Goal: Task Accomplishment & Management: Manage account settings

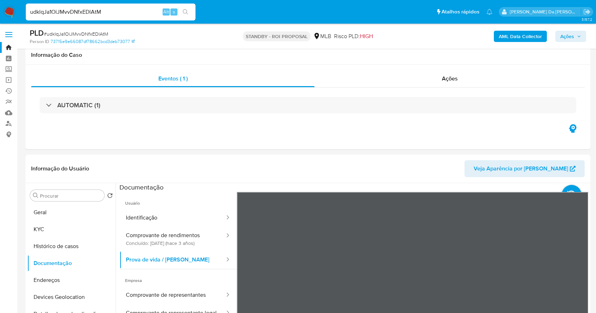
select select "10"
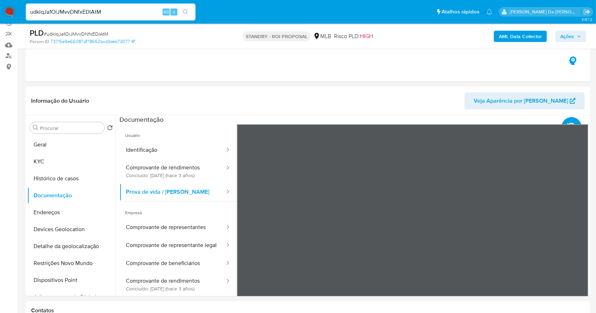
click at [111, 10] on input "udklqJa1OiJMvvDNfxEDlAtM" at bounding box center [111, 11] width 170 height 9
paste input "TnZhUu4kGIw7YkE6TUkXNAZS"
type input "TnZhUu4kGIw7YkE6TUkXNAZS"
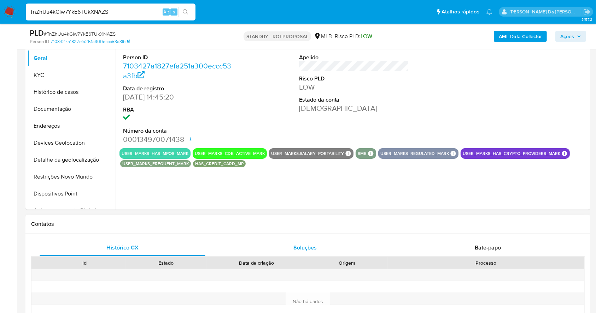
scroll to position [235, 0]
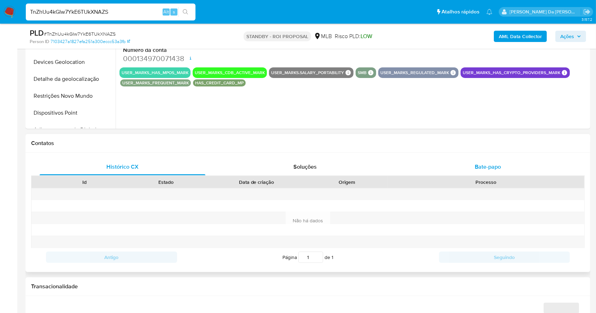
select select "10"
click at [487, 160] on div "Bate-papo" at bounding box center [488, 167] width 166 height 17
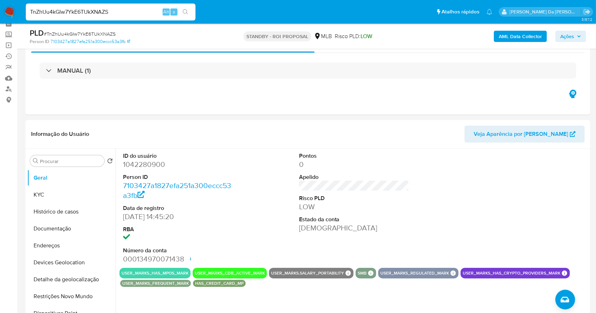
scroll to position [0, 0]
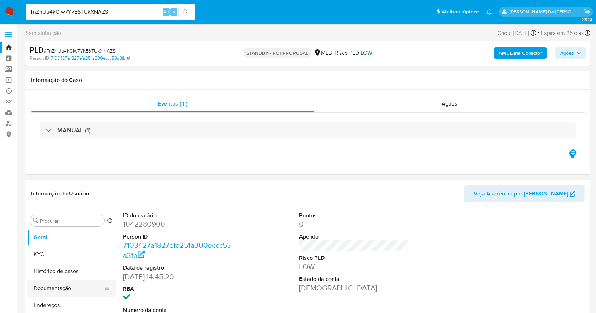
click at [46, 286] on button "Documentação" at bounding box center [68, 288] width 83 height 17
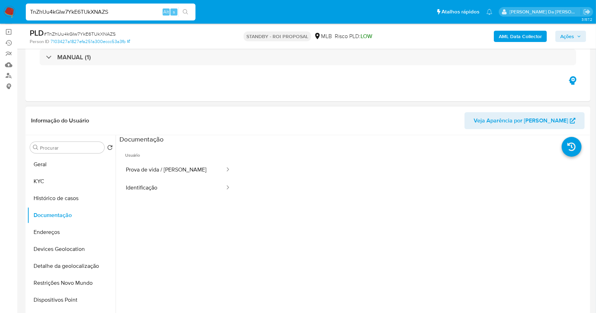
scroll to position [47, 0]
click at [150, 172] on button "Prova de vida / Selfie" at bounding box center [172, 171] width 106 height 18
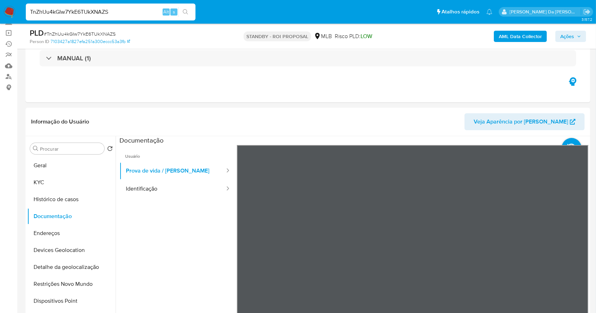
click at [127, 8] on input "TnZhUu4kGIw7YkE6TUkXNAZS" at bounding box center [111, 11] width 170 height 9
paste input "IL7Gmdo775jeJdjD81KCiUiG"
type input "IL7Gmdo775jeJdjD81KCiUiG"
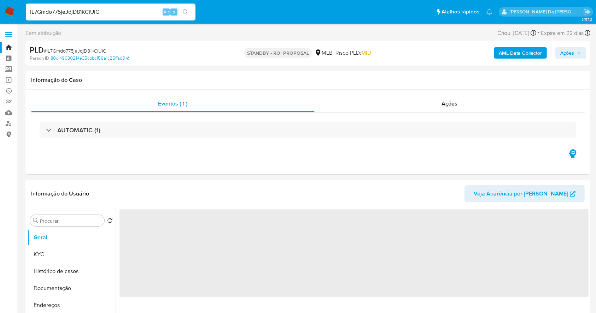
select select "10"
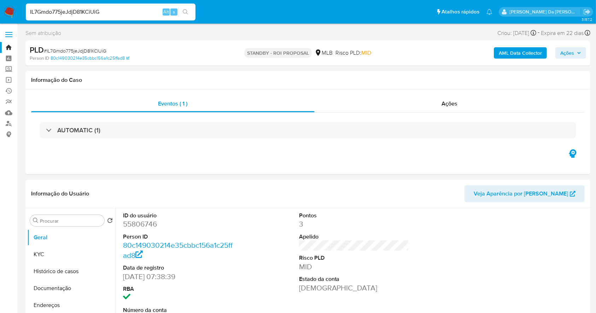
scroll to position [162, 0]
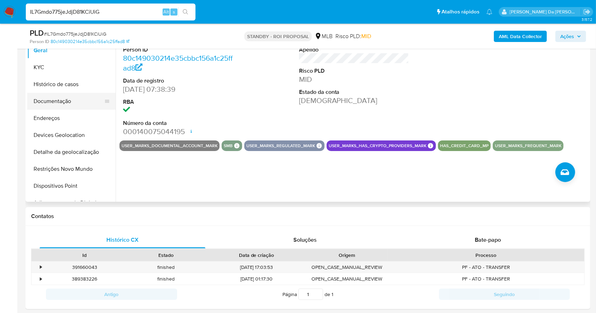
click at [60, 99] on button "Documentação" at bounding box center [68, 101] width 83 height 17
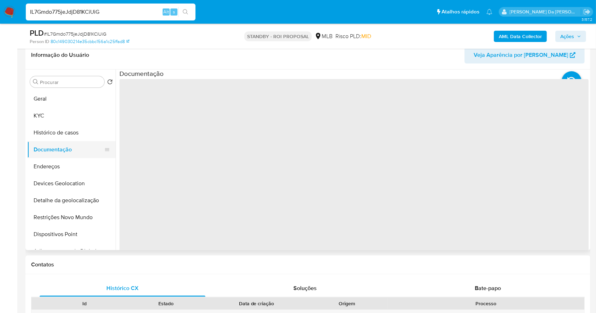
scroll to position [68, 0]
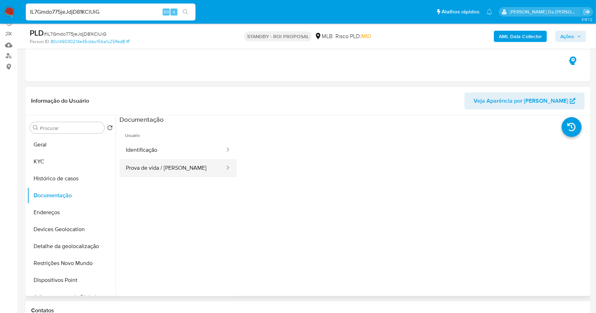
click at [152, 164] on button "Prova de vida / Selfie" at bounding box center [172, 168] width 106 height 18
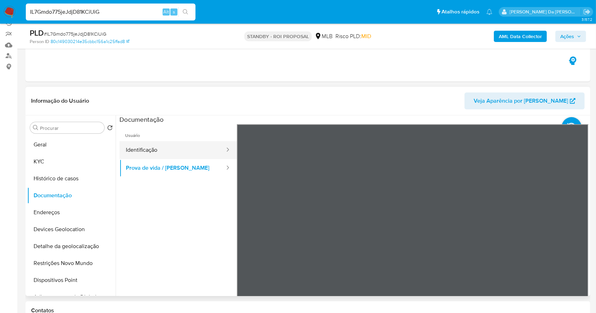
click at [178, 150] on button "Identificação" at bounding box center [172, 150] width 106 height 18
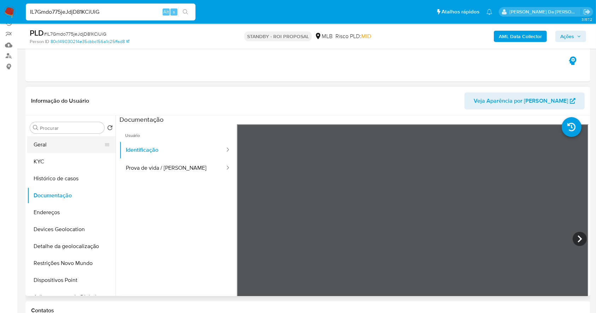
click at [53, 144] on button "Geral" at bounding box center [68, 144] width 83 height 17
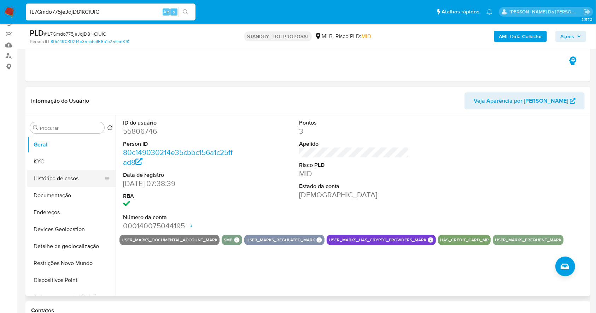
drag, startPoint x: 79, startPoint y: 177, endPoint x: 85, endPoint y: 177, distance: 5.7
click at [79, 177] on button "Histórico de casos" at bounding box center [68, 178] width 83 height 17
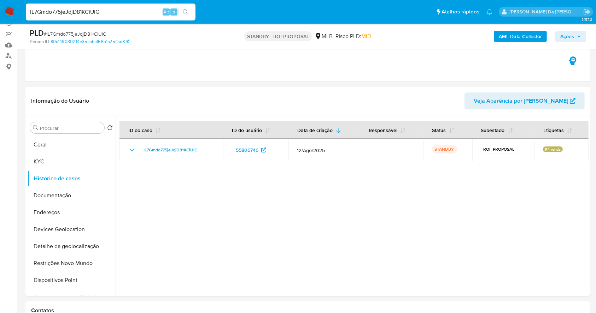
click at [60, 20] on div "IL7Gmdo775jeJdjD81KCiUiG Alt s" at bounding box center [111, 12] width 170 height 17
click at [67, 13] on input "IL7Gmdo775jeJdjD81KCiUiG" at bounding box center [111, 11] width 170 height 9
paste input "BGDiMwMJmPOwHDX33ZSRDmuw"
type input "BGDiMwMJmPOwHDX33ZSRDmuw"
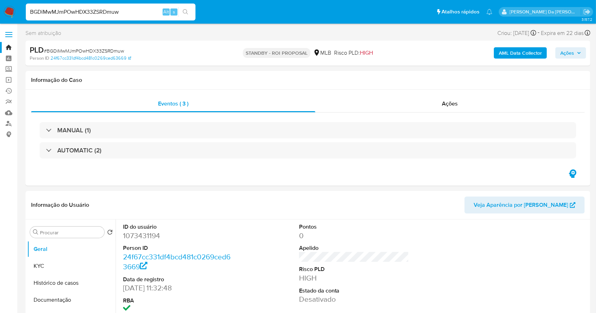
select select "10"
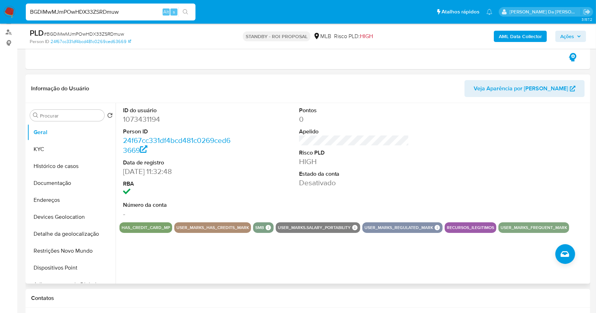
scroll to position [94, 0]
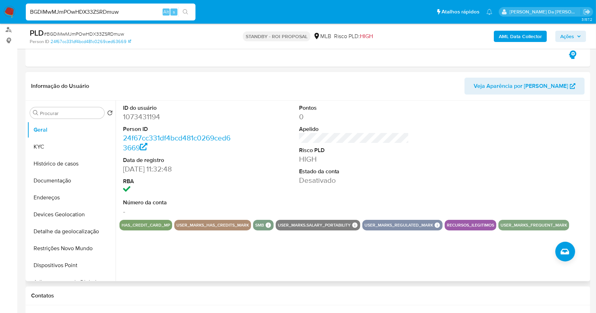
click at [137, 117] on dd "1073431194" at bounding box center [178, 117] width 110 height 10
copy dd "1073431194"
click at [76, 116] on input "Procurar" at bounding box center [70, 113] width 61 height 6
click at [80, 113] on input "Procurar" at bounding box center [70, 113] width 61 height 6
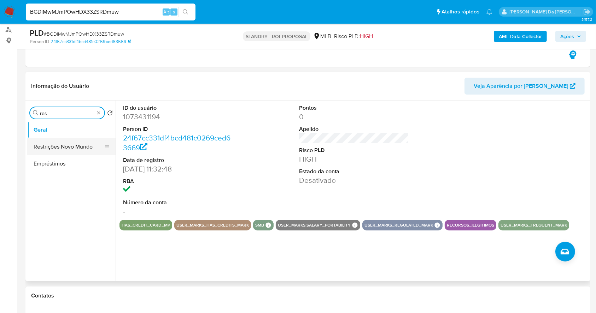
type input "res"
click at [79, 151] on button "Restrições Novo Mundo" at bounding box center [68, 146] width 83 height 17
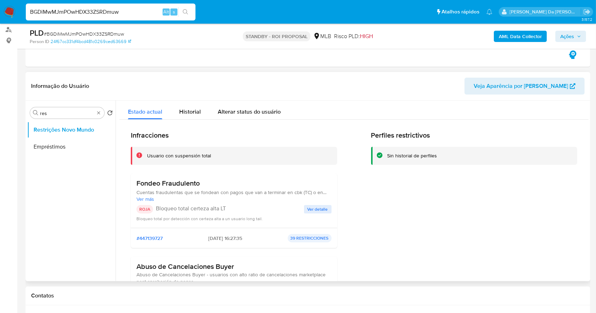
click at [308, 208] on span "Ver detalle" at bounding box center [317, 209] width 20 height 7
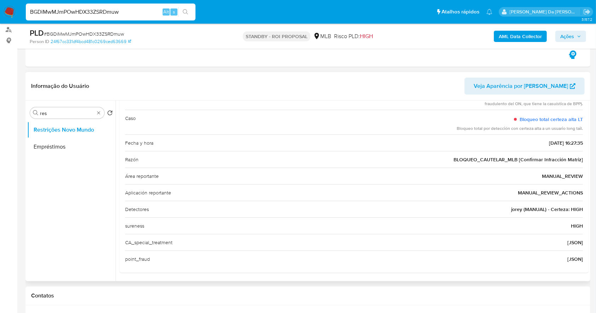
scroll to position [0, 0]
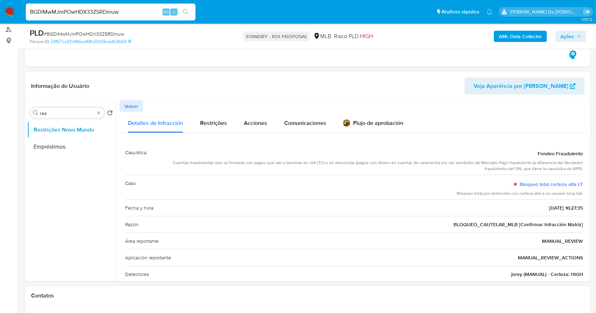
click at [128, 17] on div "BGDiMwMJmPOwHDX33ZSRDmuw Alt s" at bounding box center [111, 12] width 170 height 17
click at [325, 107] on div "Volver" at bounding box center [353, 106] width 469 height 11
click at [140, 11] on input "BGDiMwMJmPOwHDX33ZSRDmuw" at bounding box center [111, 11] width 170 height 9
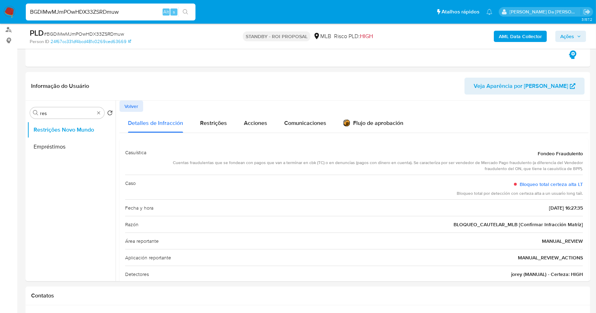
paste input "zXcSWfpA7lAQevKpTSoY37kX"
type input "zXcSWfpA7lAQevKpTSoY37kX"
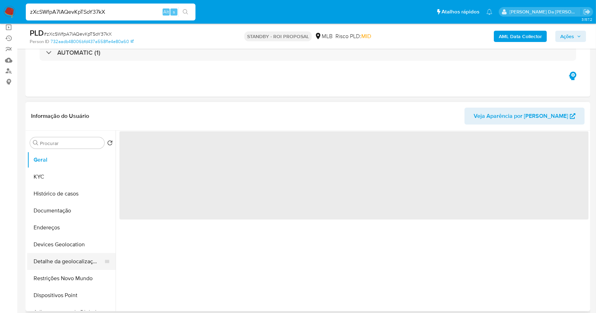
scroll to position [94, 0]
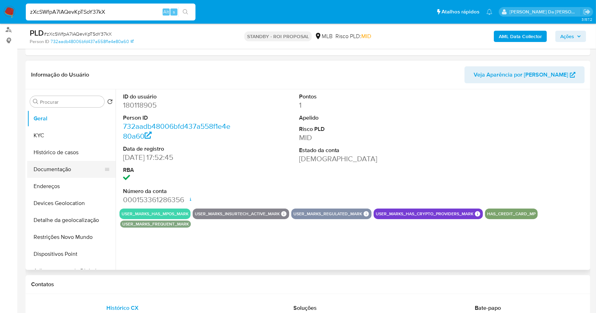
click at [60, 174] on button "Documentação" at bounding box center [68, 169] width 83 height 17
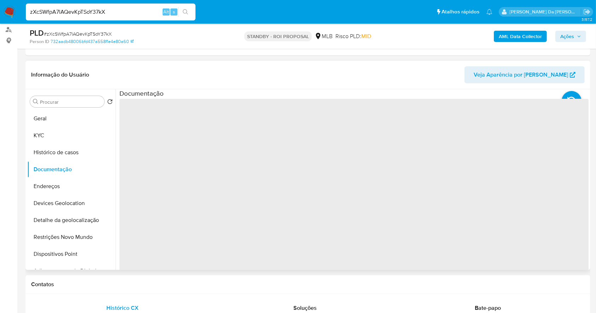
select select "10"
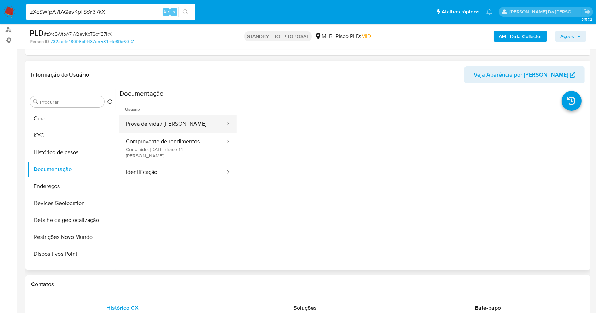
click at [178, 126] on button "Prova de vida / Selfie" at bounding box center [172, 124] width 106 height 18
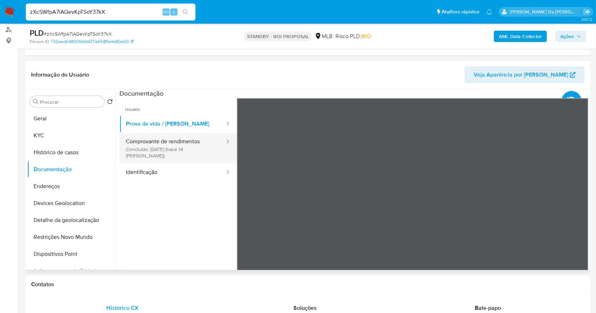
click at [199, 149] on button "Comprovante de rendimentos Concluído: 20/08/2025 (hace 14 días)" at bounding box center [172, 148] width 106 height 30
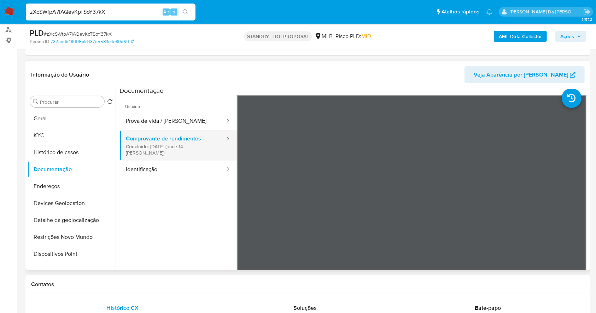
scroll to position [0, 0]
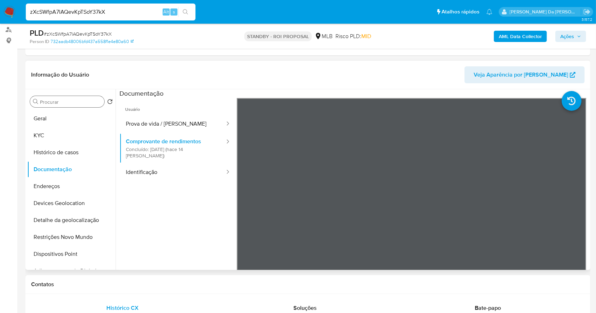
click at [90, 99] on div "Procurar" at bounding box center [67, 101] width 74 height 11
click at [90, 100] on input "Procurar" at bounding box center [70, 102] width 61 height 6
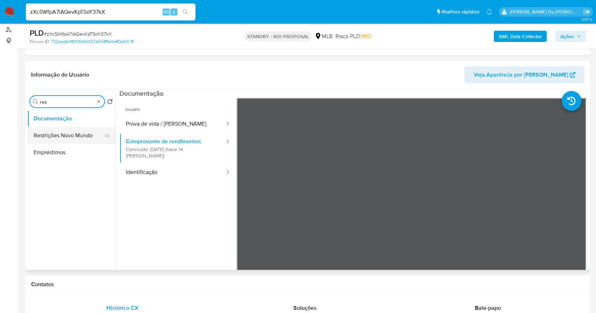
type input "res"
click at [81, 138] on button "Restrições Novo Mundo" at bounding box center [68, 135] width 83 height 17
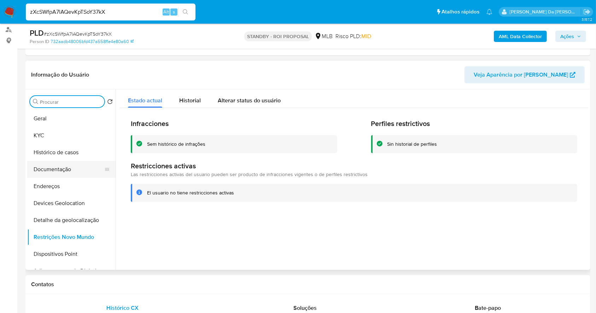
click at [59, 166] on button "Documentação" at bounding box center [68, 169] width 83 height 17
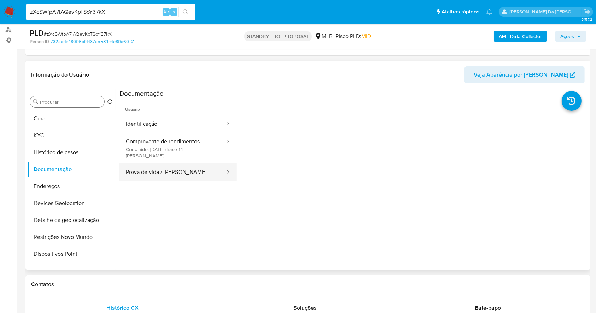
click at [173, 171] on button "Prova de vida / Selfie" at bounding box center [172, 173] width 106 height 18
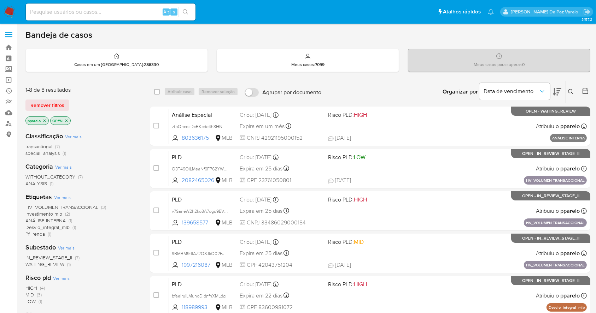
click at [14, 4] on nav "Pausado Ver notificaciones Alt s Atalhos rápidos Presiona las siguientes teclas…" at bounding box center [298, 12] width 596 height 24
click at [8, 8] on img at bounding box center [10, 12] width 12 height 12
click at [8, 111] on link "Mulan" at bounding box center [42, 112] width 84 height 11
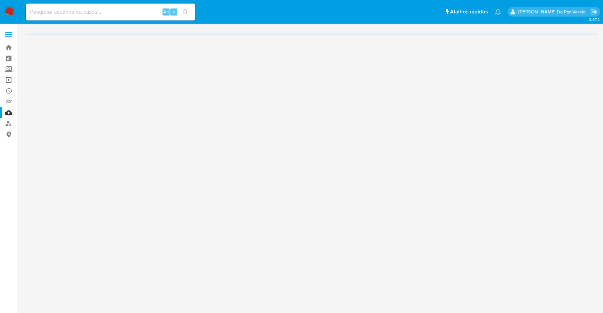
click at [8, 81] on link "Operações em massa" at bounding box center [42, 80] width 84 height 11
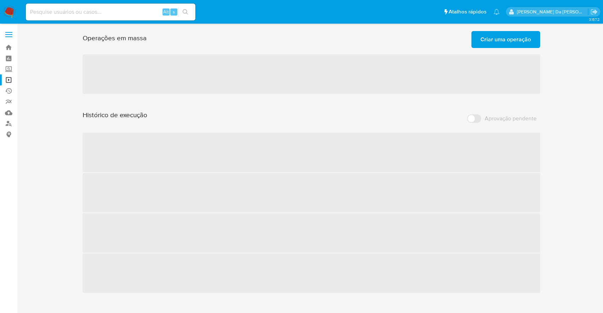
click at [515, 36] on span "Criar uma operação" at bounding box center [505, 40] width 51 height 16
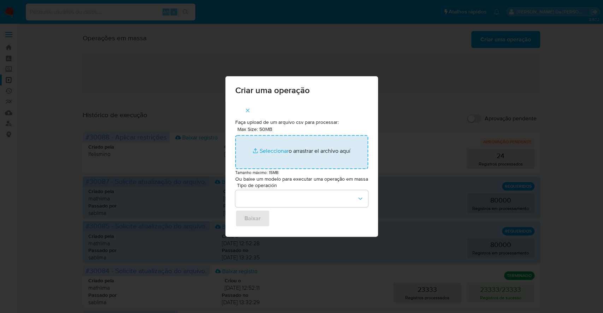
click at [264, 151] on input "Max Size: 50MB Seleccionar archivos" at bounding box center [301, 152] width 133 height 34
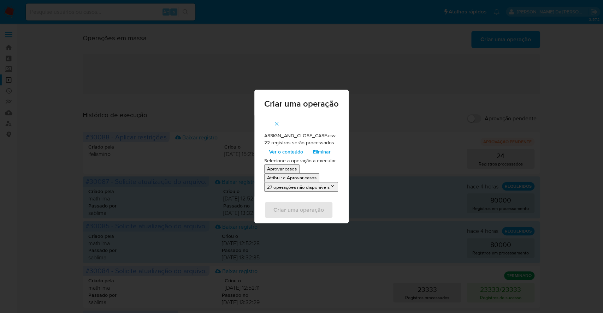
click at [274, 126] on icon "button" at bounding box center [276, 124] width 6 height 6
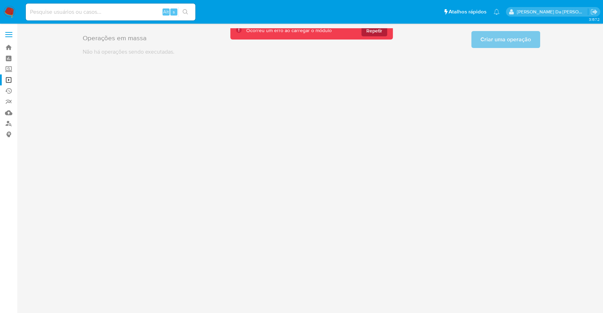
click at [374, 32] on span "Repetir" at bounding box center [374, 30] width 16 height 11
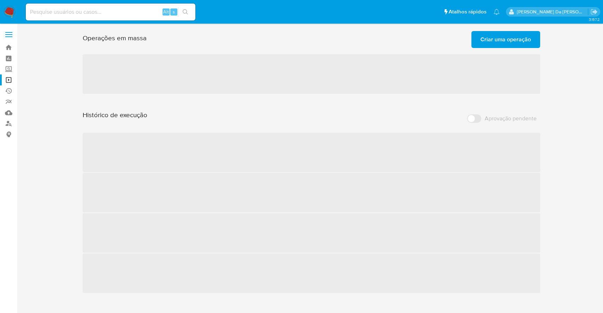
click at [11, 10] on img at bounding box center [10, 12] width 12 height 12
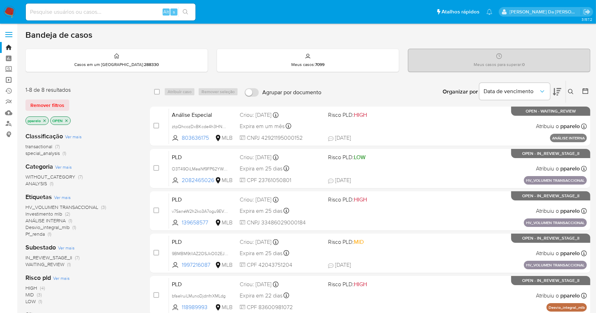
click at [9, 80] on link "Operações em massa" at bounding box center [42, 80] width 84 height 11
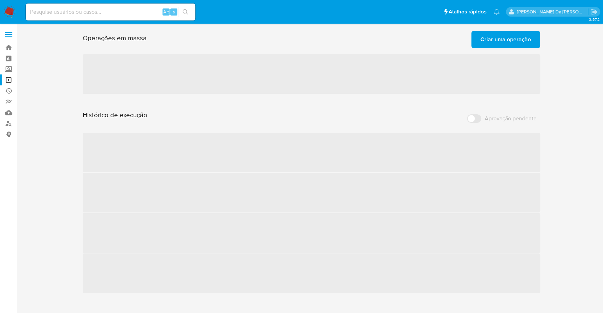
click at [506, 38] on span "Criar uma operação" at bounding box center [505, 40] width 51 height 16
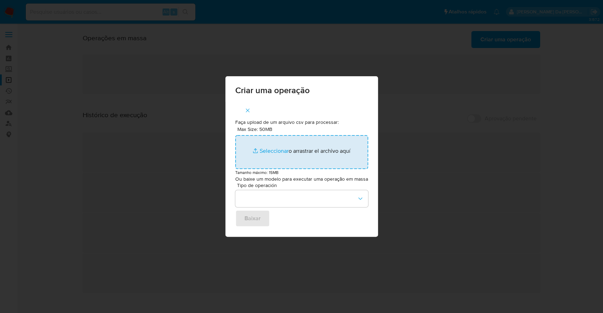
click at [280, 147] on input "Max Size: 50MB Seleccionar archivos" at bounding box center [301, 152] width 133 height 34
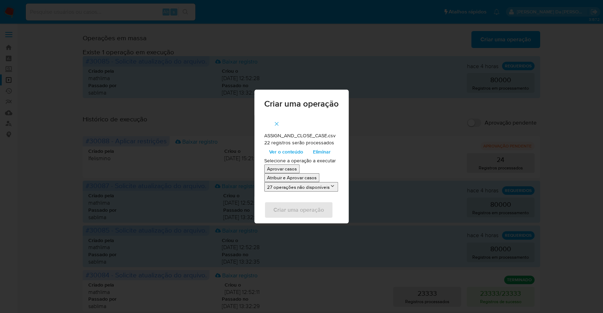
click at [306, 178] on p "Atribuir e Aprovar casos" at bounding box center [291, 178] width 49 height 7
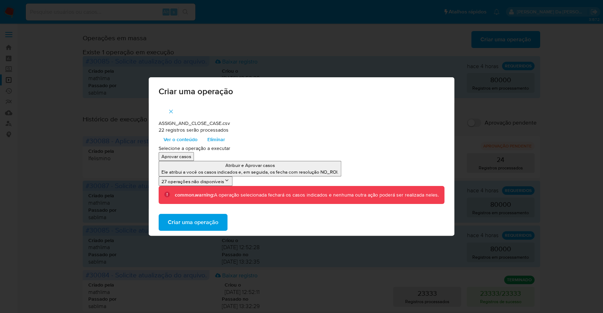
click at [252, 172] on p "Ele atribui a você os casos indicados e, em seguida, os fecha com resolução NO_…" at bounding box center [249, 172] width 177 height 7
click at [252, 162] on p "Atribuir e Aprovar casos" at bounding box center [249, 165] width 177 height 7
click at [241, 161] on ul "Aprovar casos Atribuir e Aprovar casos Ele atribui a você os casos indicados e,…" at bounding box center [302, 169] width 286 height 34
click at [241, 161] on button "Atribuir e Aprovar casos Ele atribui a você os casos indicados e, em seguida, o…" at bounding box center [250, 169] width 183 height 16
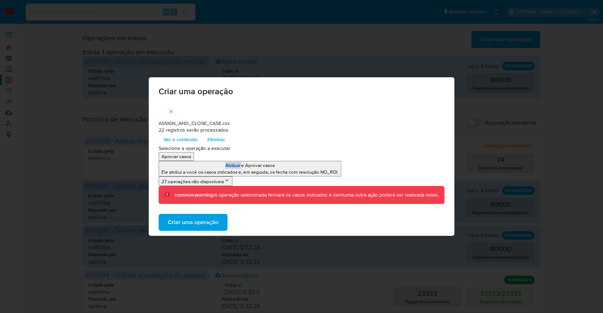
click at [191, 221] on span "Criar uma operação" at bounding box center [193, 223] width 51 height 16
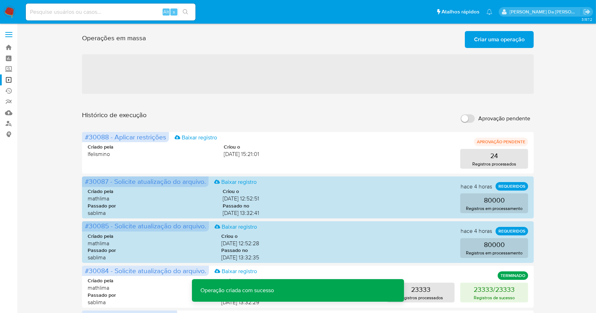
click at [499, 39] on span "Criar uma operação" at bounding box center [499, 40] width 51 height 16
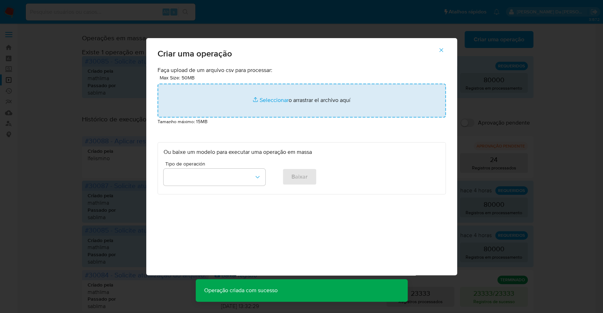
click at [277, 100] on input "file" at bounding box center [302, 101] width 288 height 34
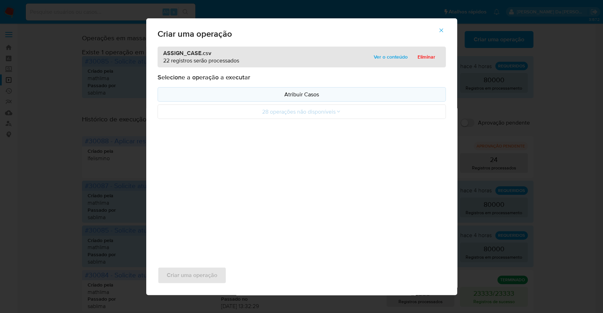
click at [294, 99] on button "Atribuir Casos" at bounding box center [302, 94] width 288 height 14
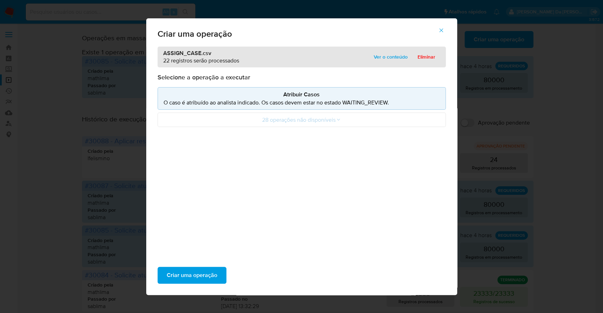
click at [191, 265] on div "Criar uma operação" at bounding box center [301, 276] width 311 height 40
click at [191, 270] on span "Criar uma operação" at bounding box center [192, 276] width 51 height 16
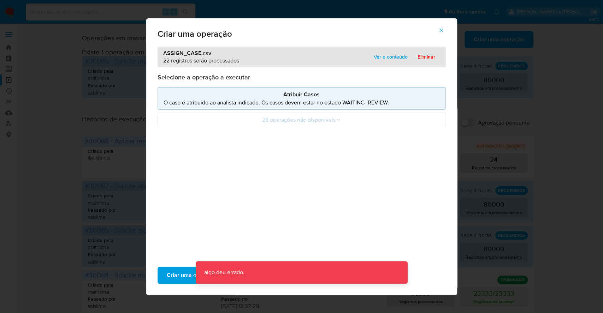
click at [100, 109] on div "Criar uma operação ASSIGN_CASE.csv 22 registros serão processados Ver o conteúd…" at bounding box center [301, 156] width 603 height 313
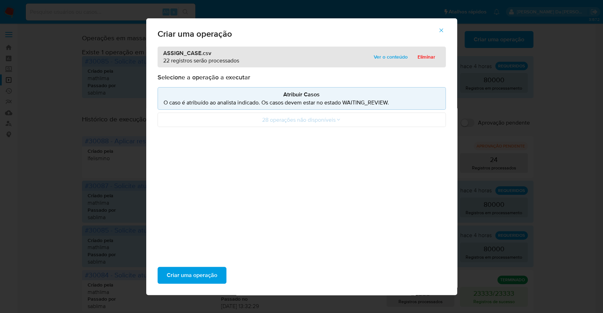
click at [175, 274] on span "Criar uma operação" at bounding box center [192, 276] width 51 height 16
click at [297, 96] on p "Atribuir Casos" at bounding box center [302, 94] width 276 height 8
click at [197, 276] on span "Criar uma operação" at bounding box center [192, 276] width 51 height 16
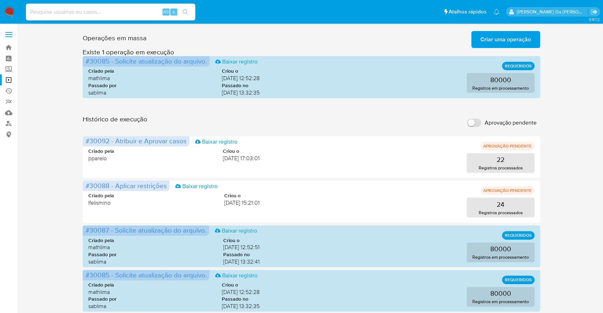
click at [522, 39] on span "Criar uma operação" at bounding box center [505, 40] width 51 height 16
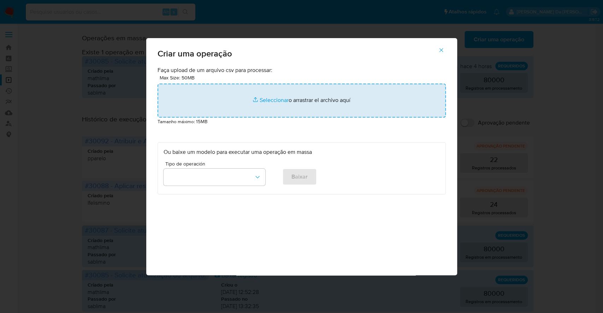
click at [281, 101] on input "file" at bounding box center [302, 101] width 288 height 34
click at [264, 101] on input "file" at bounding box center [302, 101] width 288 height 34
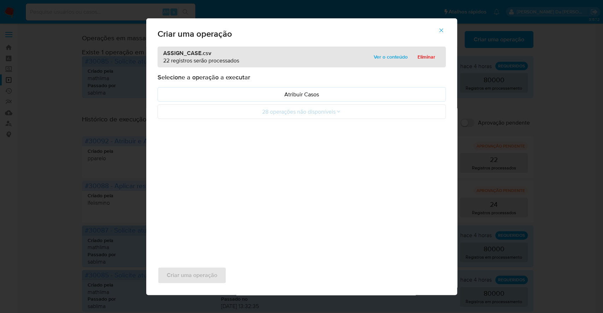
click at [383, 53] on span "Ver o conteúdo" at bounding box center [391, 57] width 34 height 10
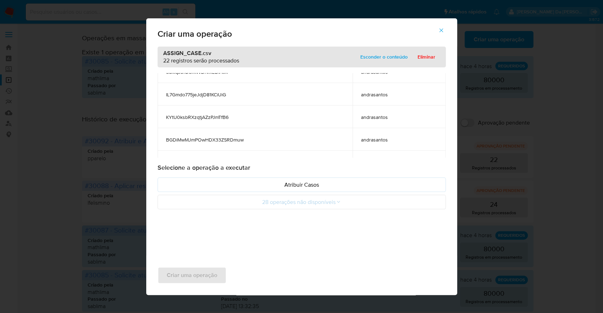
scroll to position [430, 0]
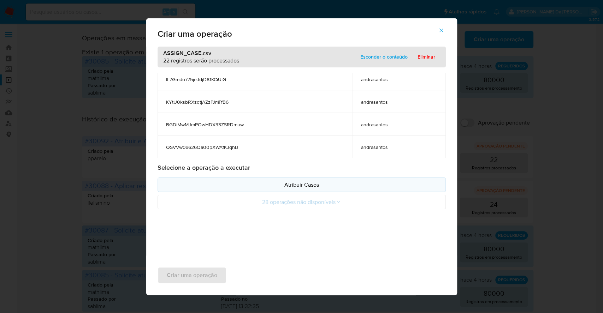
click at [298, 185] on p "Atribuir Casos" at bounding box center [302, 185] width 276 height 8
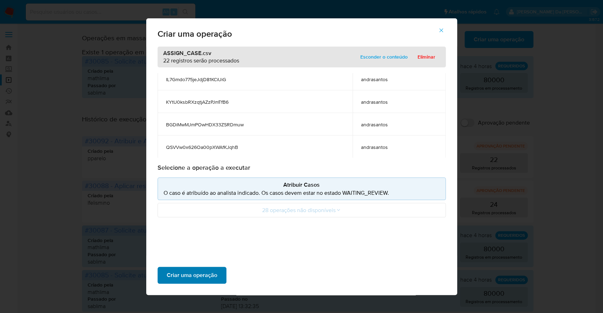
click at [208, 278] on span "Criar uma operação" at bounding box center [192, 276] width 51 height 16
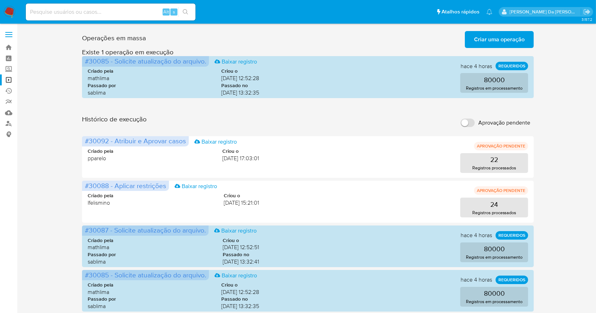
click at [469, 124] on input "Aprovação pendente" at bounding box center [467, 123] width 14 height 8
checkbox input "true"
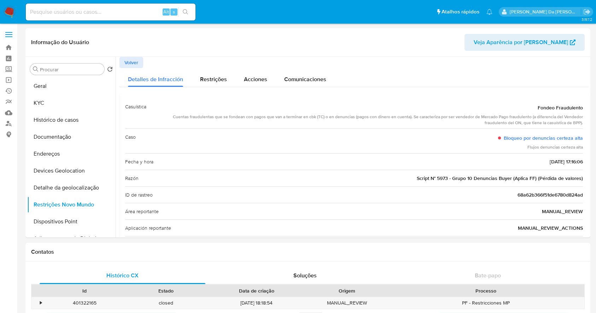
select select "10"
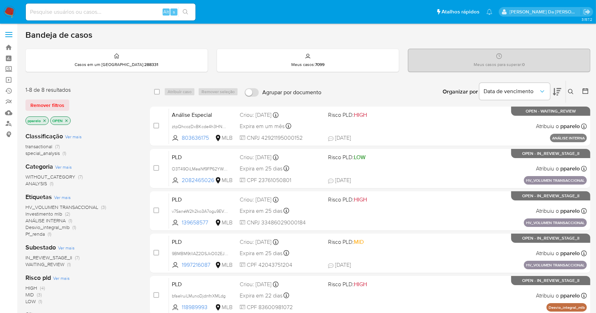
click at [116, 8] on input at bounding box center [111, 11] width 170 height 9
paste input "803636175"
type input "803636175"
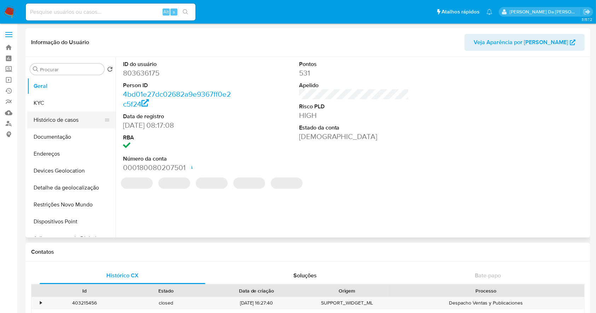
select select "10"
click at [66, 122] on button "Histórico de casos" at bounding box center [68, 120] width 83 height 17
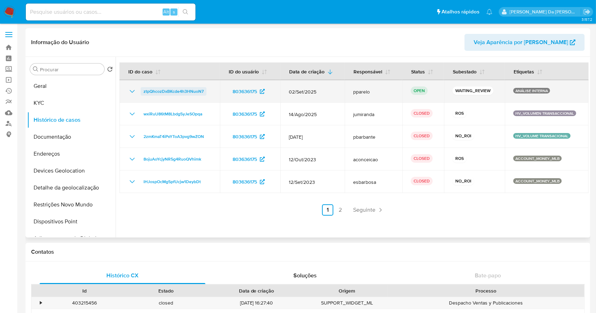
click at [190, 91] on span "ztpQhcozDxBKcde4h3HNuoN7" at bounding box center [173, 91] width 60 height 8
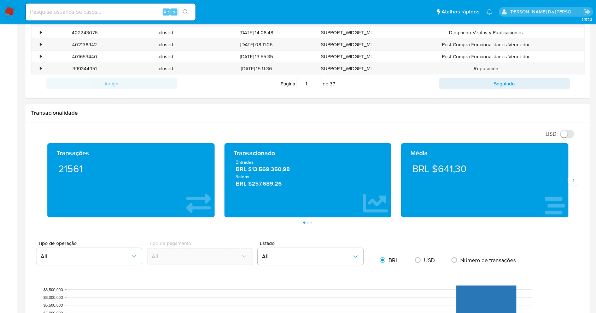
scroll to position [141, 0]
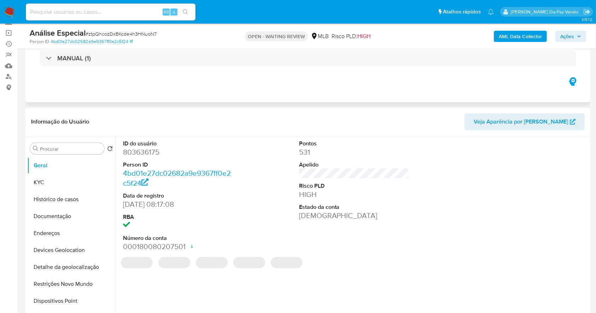
select select "10"
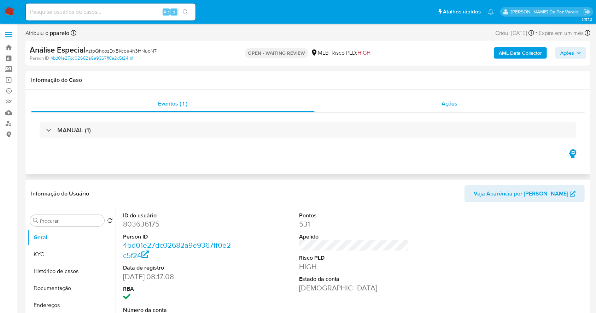
click at [449, 101] on span "Ações" at bounding box center [450, 104] width 16 height 8
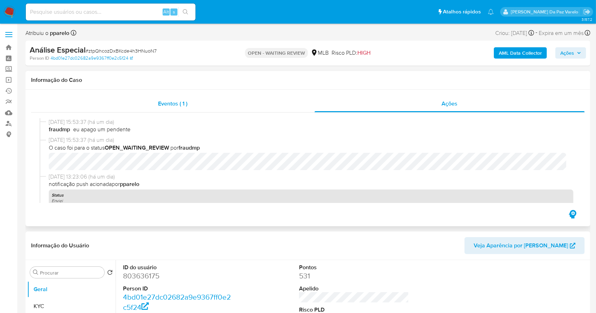
click at [186, 106] on span "Eventos ( 1 )" at bounding box center [172, 104] width 29 height 8
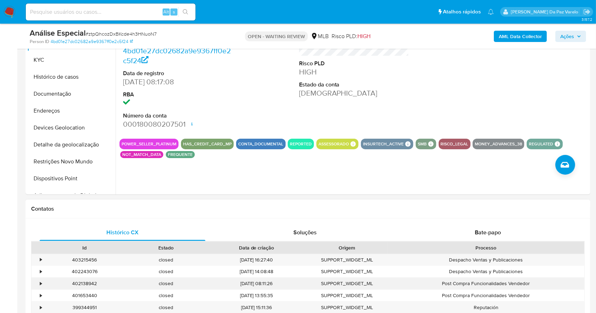
scroll to position [235, 0]
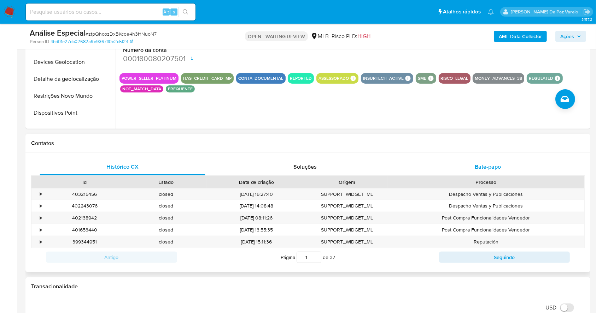
click at [493, 168] on span "Bate-papo" at bounding box center [487, 167] width 26 height 8
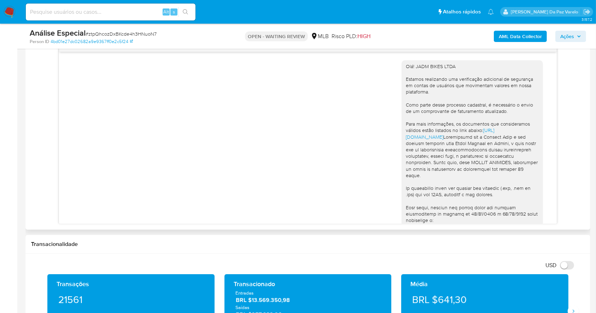
scroll to position [608, 0]
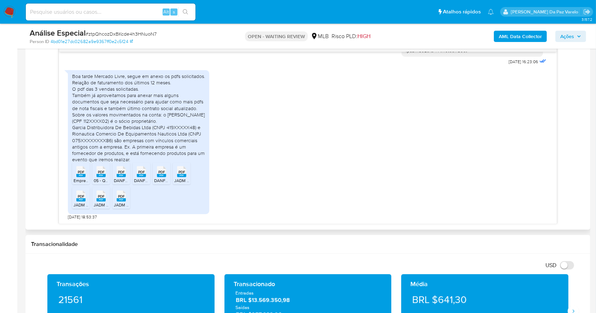
click at [78, 171] on span "PDF" at bounding box center [81, 172] width 7 height 5
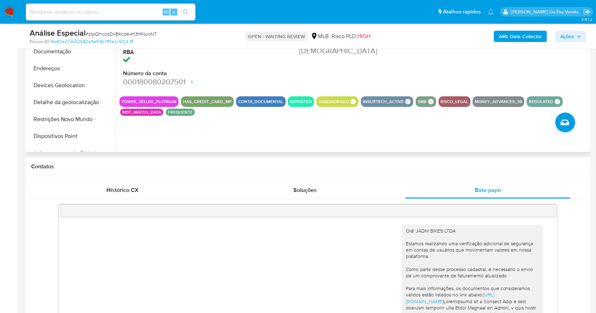
scroll to position [141, 0]
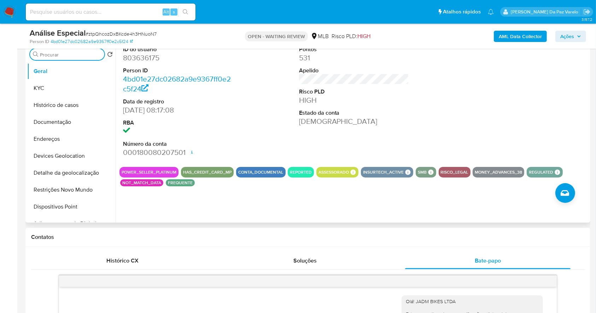
click at [65, 57] on input "Procurar" at bounding box center [70, 55] width 61 height 6
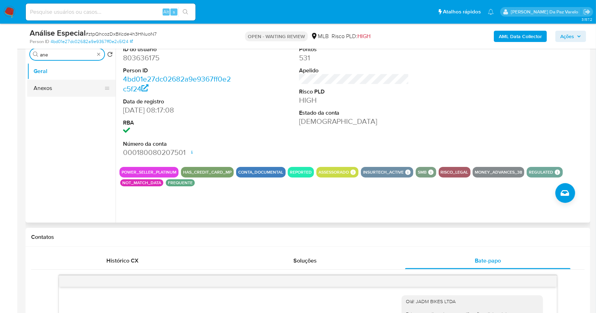
type input "ane"
click at [61, 84] on button "Anexos" at bounding box center [68, 88] width 83 height 17
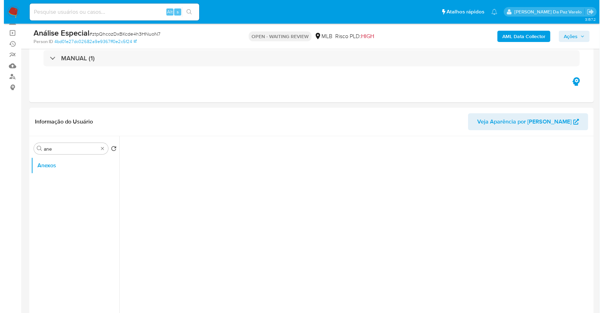
scroll to position [94, 0]
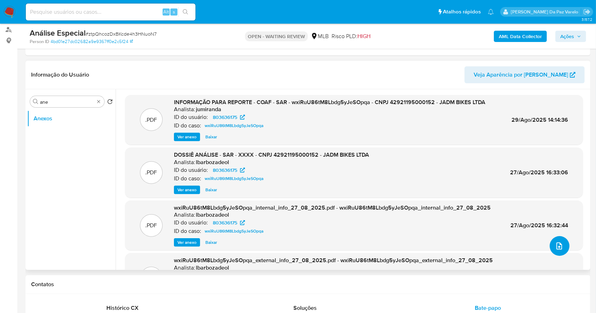
click at [555, 245] on icon "upload-file" at bounding box center [559, 246] width 8 height 8
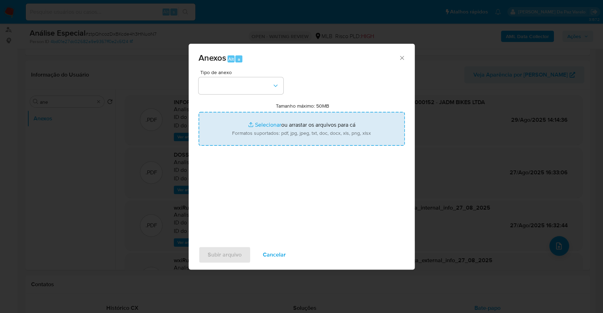
click at [265, 129] on input "Tamanho máximo: 50MB Selecionar arquivos" at bounding box center [302, 129] width 206 height 34
type input "C:\fakepath\803636175_503e7af9-8394-4a88-876a-84f6dee3fa6c (1).pdf"
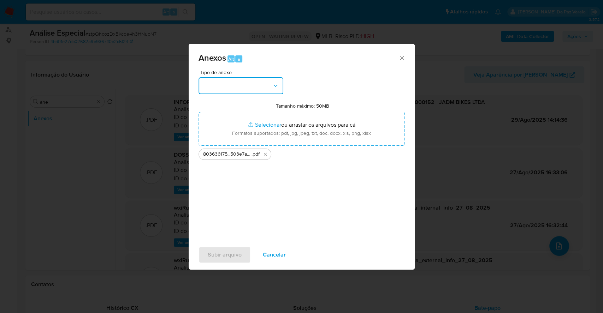
click at [252, 83] on button "button" at bounding box center [241, 85] width 85 height 17
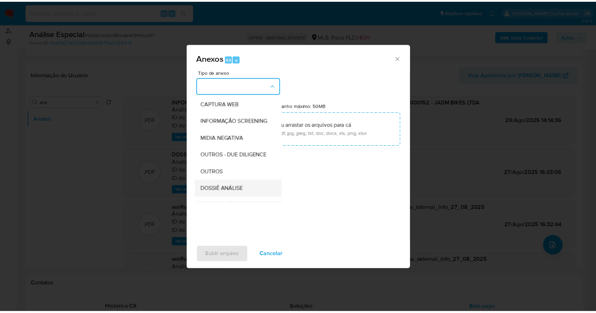
scroll to position [108, 0]
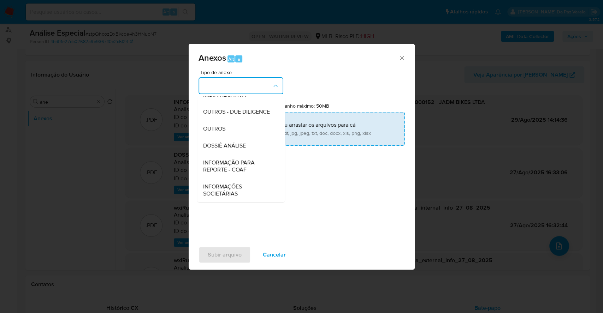
drag, startPoint x: 232, startPoint y: 131, endPoint x: 233, endPoint y: 141, distance: 9.9
click at [232, 131] on div "OUTROS" at bounding box center [239, 128] width 72 height 17
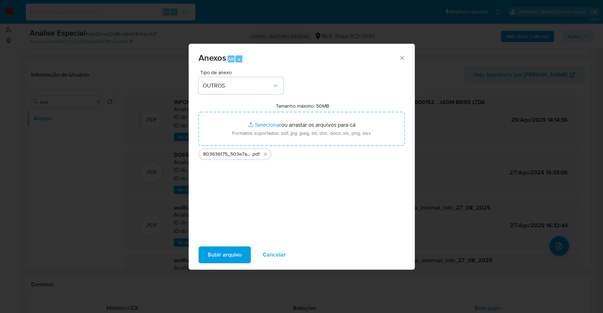
click at [233, 252] on span "Subir arquivo" at bounding box center [225, 255] width 34 height 16
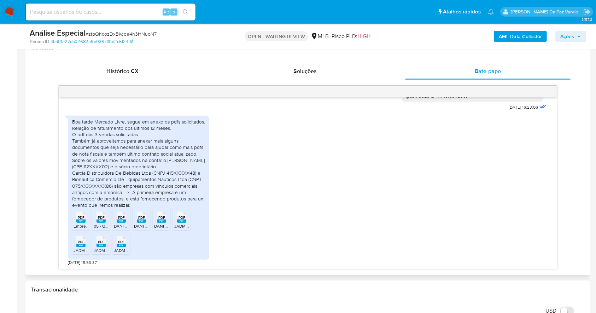
scroll to position [377, 0]
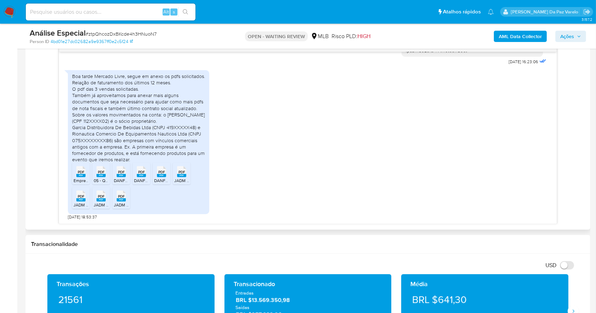
click at [104, 175] on rect at bounding box center [100, 175] width 9 height 3
click at [82, 10] on input at bounding box center [111, 11] width 170 height 9
click at [120, 178] on span "DANFE_100250.pdf" at bounding box center [132, 181] width 37 height 6
click at [143, 177] on rect at bounding box center [141, 175] width 9 height 3
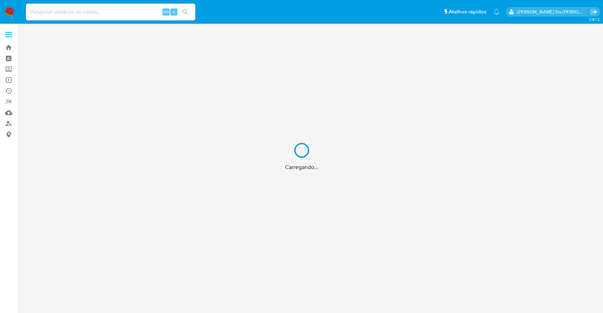
click at [145, 14] on div "Carregando..." at bounding box center [301, 156] width 603 height 313
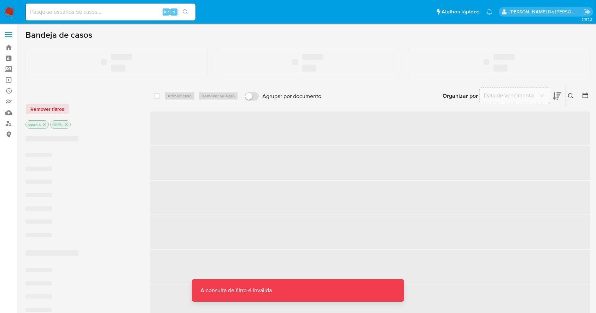
click at [145, 14] on input at bounding box center [111, 11] width 170 height 9
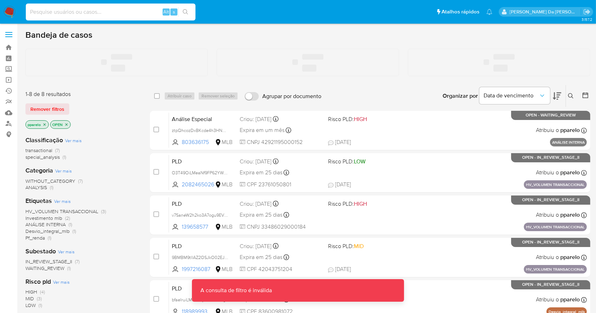
paste input "TnZhUu4kGIw7YkE6TUkXNAZS"
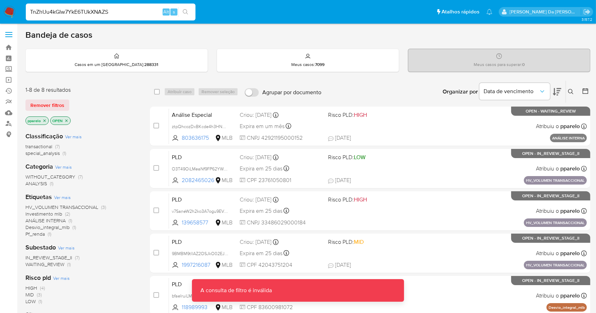
type input "TnZhUu4kGIw7YkE6TUkXNAZS"
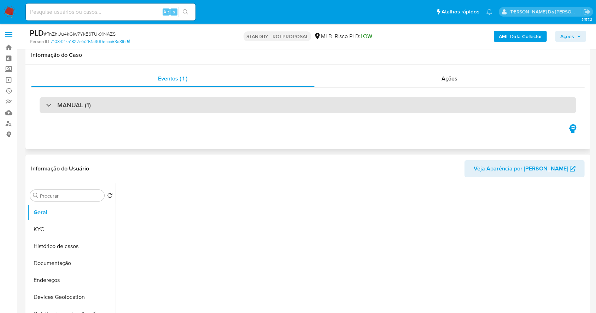
scroll to position [47, 0]
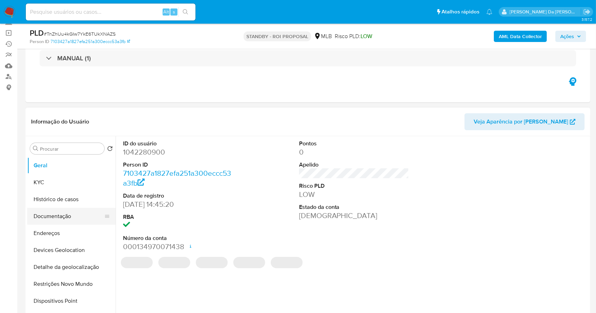
click at [51, 217] on button "Documentação" at bounding box center [68, 216] width 83 height 17
select select "10"
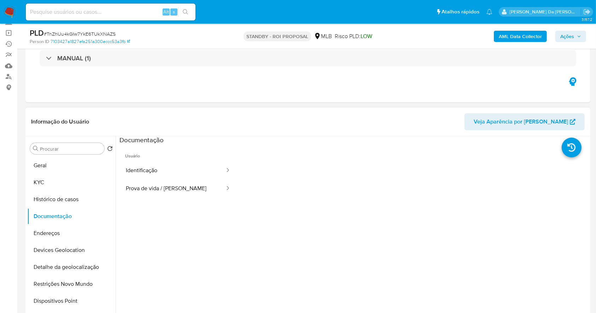
scroll to position [0, 0]
click at [172, 184] on button "Prova de vida / [PERSON_NAME]" at bounding box center [172, 189] width 106 height 18
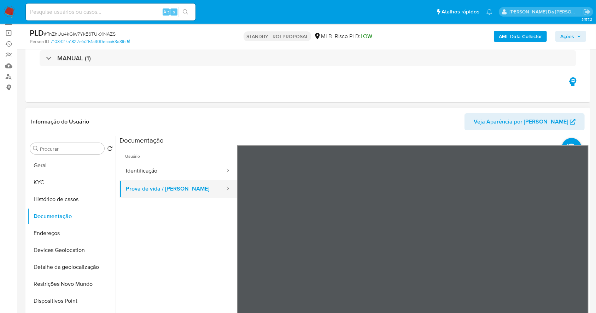
click at [175, 187] on button "Prova de vida / Selfie" at bounding box center [172, 189] width 106 height 18
click at [572, 36] on span "Ações" at bounding box center [567, 36] width 14 height 11
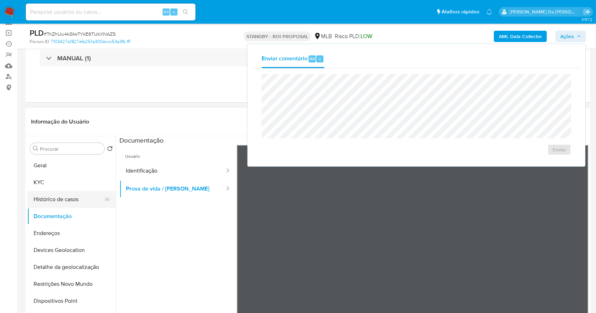
click at [64, 203] on button "Histórico de casos" at bounding box center [68, 199] width 83 height 17
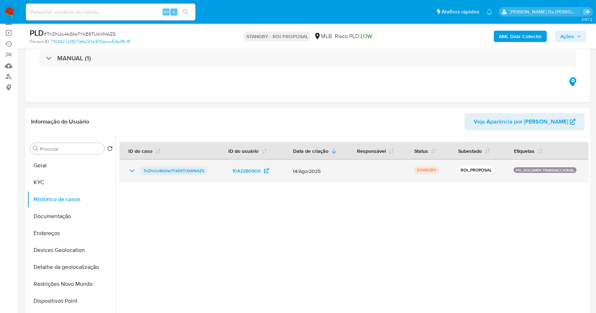
click at [147, 168] on span "TnZhUu4kGIw7YkE6TUkXNAZS" at bounding box center [173, 171] width 61 height 8
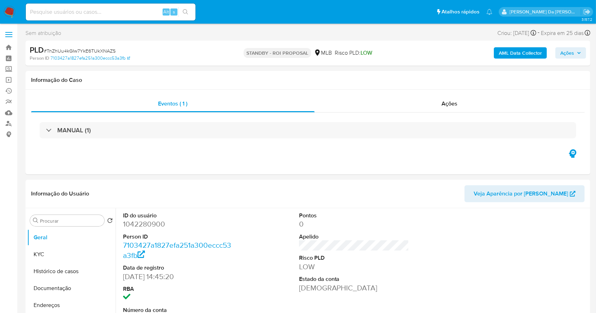
select select "10"
click at [570, 50] on span "Ações" at bounding box center [567, 52] width 14 height 11
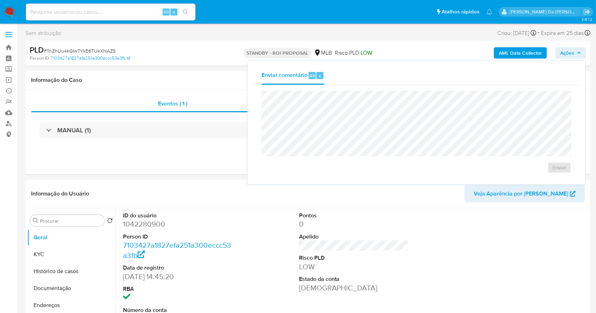
click at [76, 53] on span "# TnZhUu4kGIw7YkE6TUkXNAZS" at bounding box center [80, 50] width 72 height 7
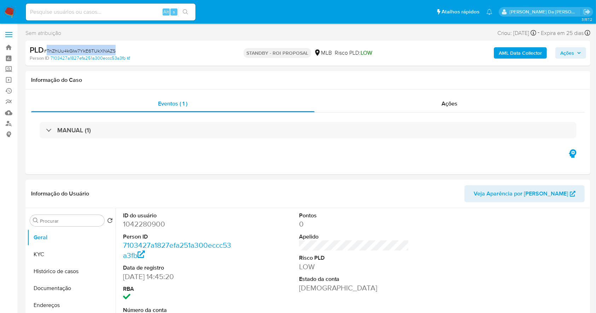
click at [76, 53] on span "# TnZhUu4kGIw7YkE6TUkXNAZS" at bounding box center [80, 50] width 72 height 7
copy span "TnZhUu4kGIw7YkE6TUkXNAZS"
click at [12, 6] on img at bounding box center [10, 12] width 12 height 12
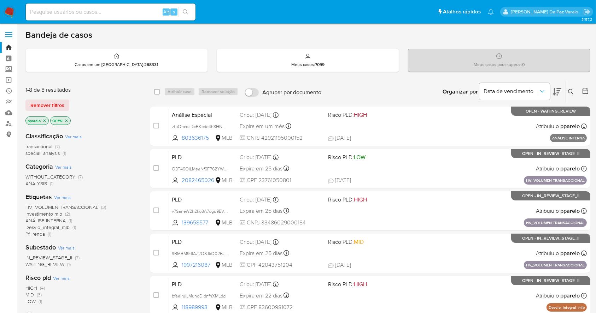
click at [570, 89] on icon at bounding box center [570, 91] width 5 height 5
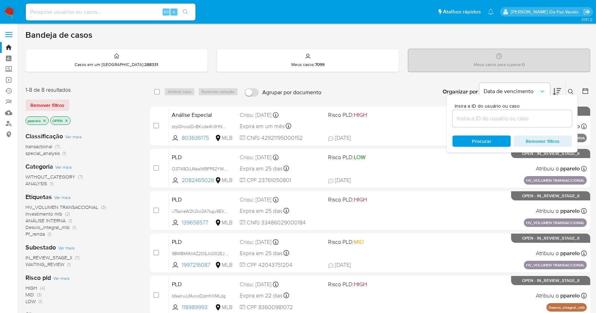
click at [496, 134] on div "Insira a ID do usuário ou caso Procurar Remover filtros" at bounding box center [512, 124] width 131 height 58
click at [490, 117] on input at bounding box center [511, 118] width 119 height 9
paste input "TnZhUu4kGIw7YkE6TUkXNAZS"
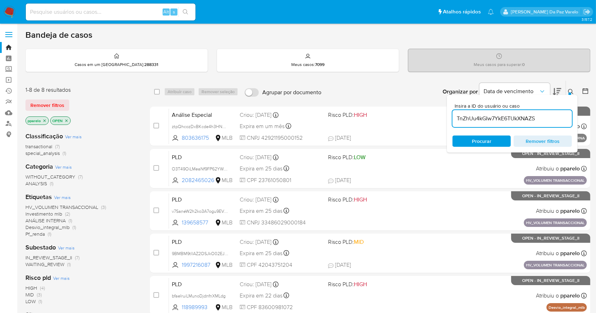
type input "TnZhUu4kGIw7YkE6TUkXNAZS"
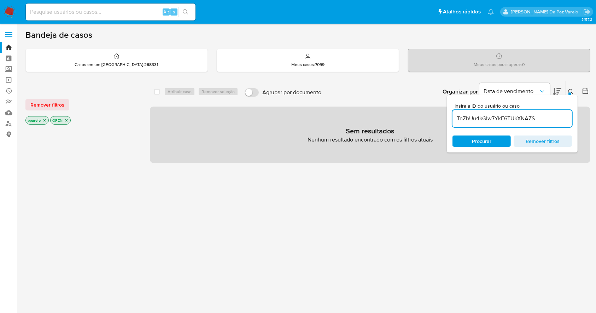
click at [45, 118] on icon "close-filter" at bounding box center [44, 120] width 4 height 4
click at [43, 121] on icon "close-filter" at bounding box center [42, 120] width 4 height 4
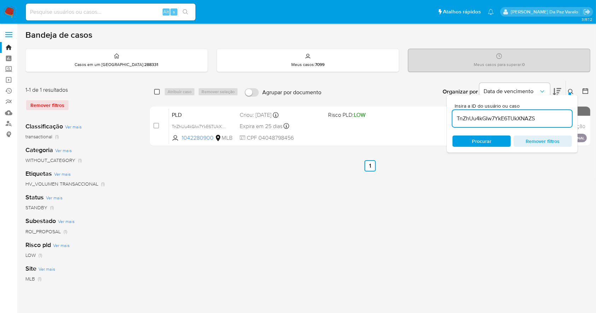
click at [156, 90] on input "checkbox" at bounding box center [157, 92] width 6 height 6
checkbox input "true"
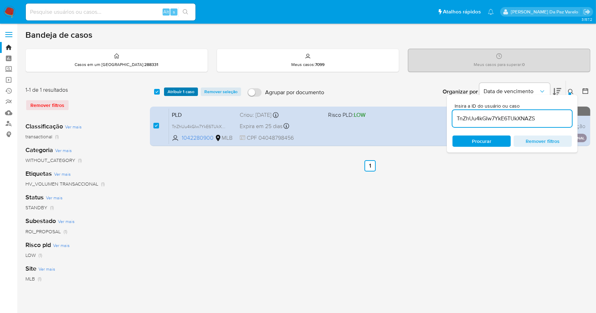
click at [183, 95] on span "Atribuir 1 caso" at bounding box center [180, 91] width 27 height 7
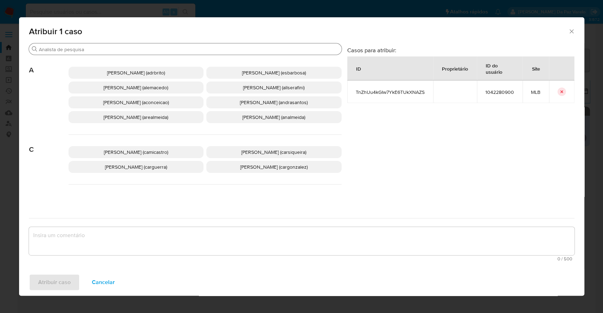
click at [300, 53] on div "Procurar" at bounding box center [185, 48] width 313 height 11
click at [306, 48] on input "Procurar" at bounding box center [189, 49] width 300 height 6
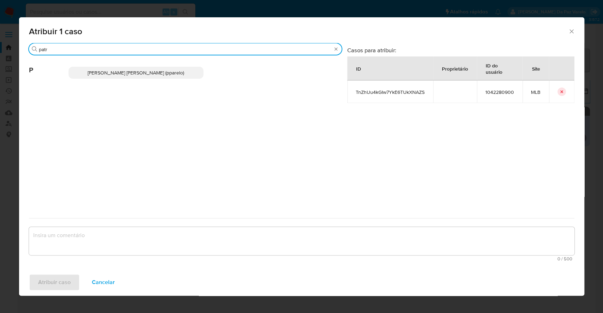
type input "patr"
click at [175, 65] on div "Patricia Aparecida Da Paz Varelo (pparelo)" at bounding box center [205, 72] width 273 height 35
click at [174, 69] on span "Patricia Aparecida Da Paz Varelo (pparelo)" at bounding box center [136, 72] width 96 height 7
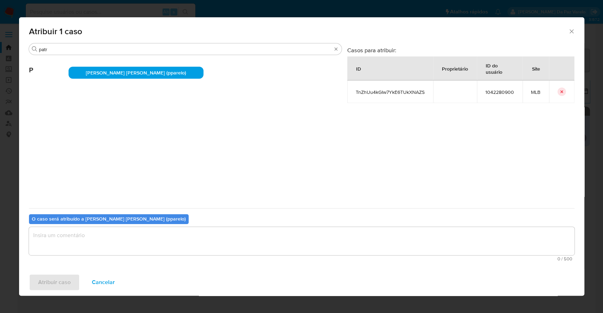
click at [86, 239] on textarea "assign-modal" at bounding box center [301, 241] width 545 height 28
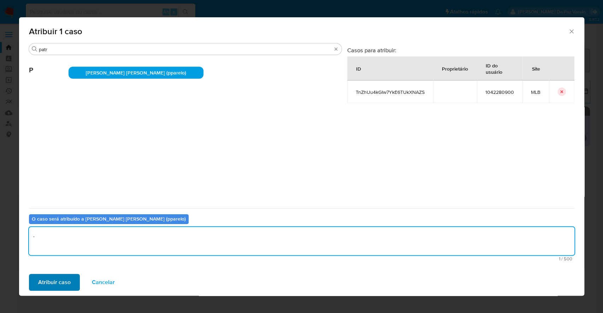
type textarea "."
click at [43, 285] on span "Atribuir caso" at bounding box center [54, 283] width 32 height 16
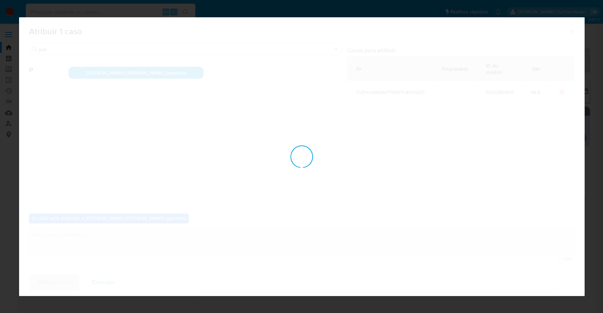
checkbox input "false"
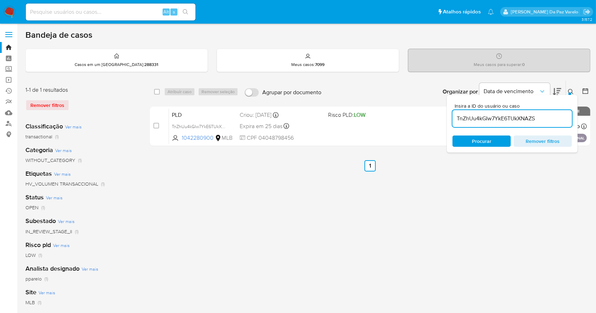
click at [570, 86] on div "Insira a ID do usuário ou caso TnZhUu4kGIw7YkE6TUkXNAZS Procurar Remover filtros" at bounding box center [571, 92] width 12 height 22
click at [571, 93] on icon at bounding box center [571, 92] width 6 height 6
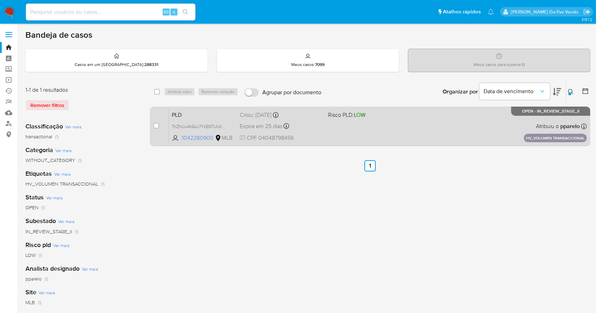
click at [481, 132] on div "PLD TnZhUu4kGIw7YkE6TUkXNAZS 1042280900 MLB Risco PLD: LOW Criou: 14/08/2025 Cr…" at bounding box center [378, 126] width 418 height 36
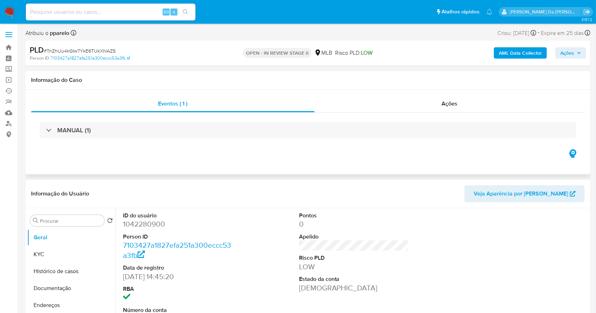
select select "10"
click at [453, 107] on span "Ações" at bounding box center [450, 104] width 16 height 8
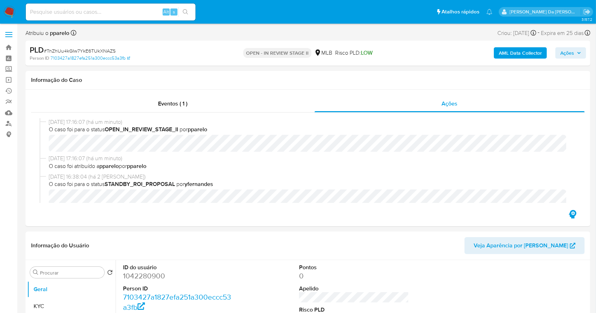
click at [568, 55] on span "Ações" at bounding box center [567, 52] width 14 height 11
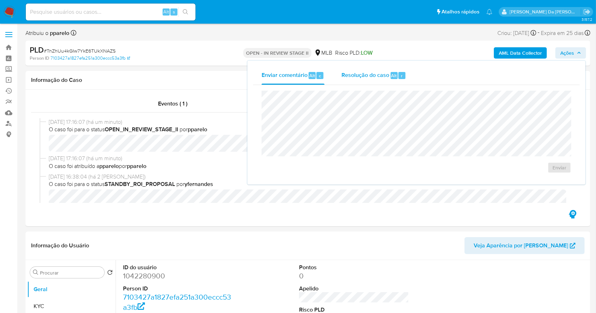
click at [360, 78] on span "Resolução do caso" at bounding box center [365, 75] width 48 height 8
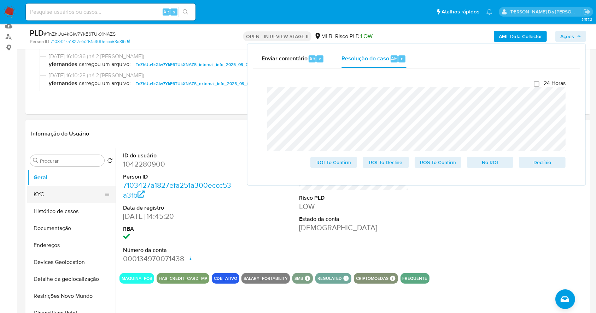
scroll to position [141, 0]
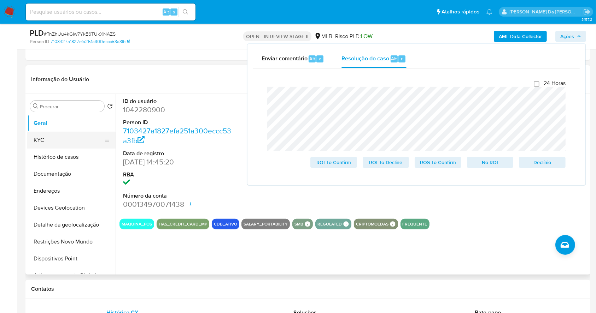
click at [60, 136] on button "KYC" at bounding box center [68, 140] width 83 height 17
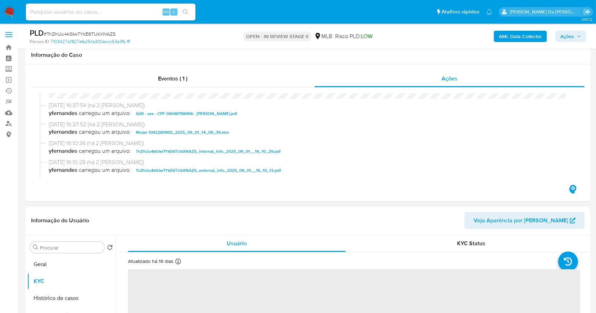
scroll to position [94, 0]
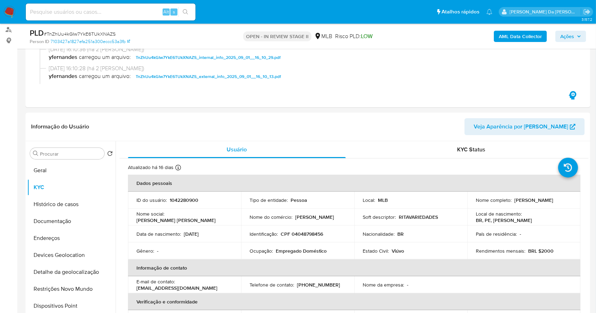
click at [565, 33] on span "Ações" at bounding box center [567, 36] width 14 height 11
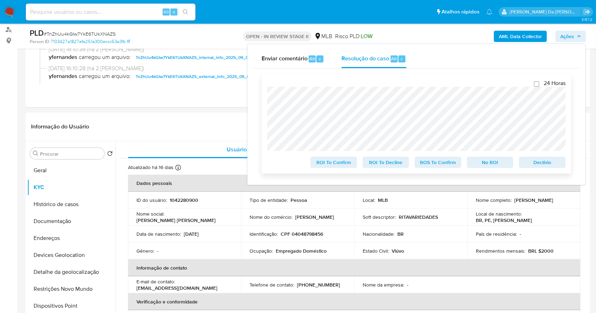
click at [436, 162] on span "ROS To Confirm" at bounding box center [437, 163] width 37 height 10
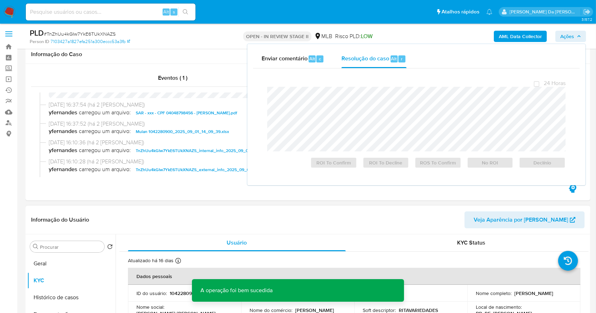
scroll to position [0, 0]
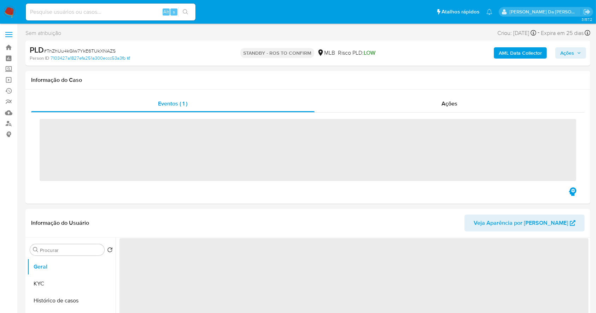
click at [98, 52] on span "# TnZhUu4kGIw7YkE6TUkXNAZS" at bounding box center [80, 50] width 72 height 7
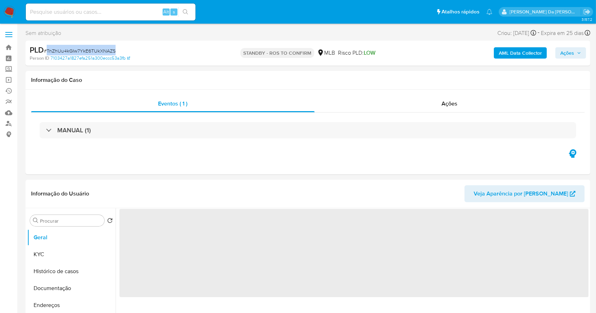
click at [98, 52] on span "# TnZhUu4kGIw7YkE6TUkXNAZS" at bounding box center [80, 50] width 72 height 7
copy span "TnZhUu4kGIw7YkE6TUkXNAZS"
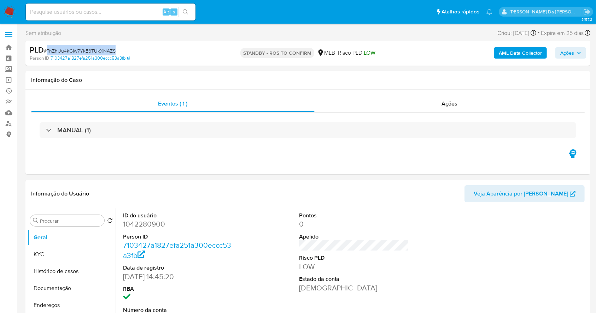
click at [12, 11] on img at bounding box center [10, 12] width 12 height 12
select select "10"
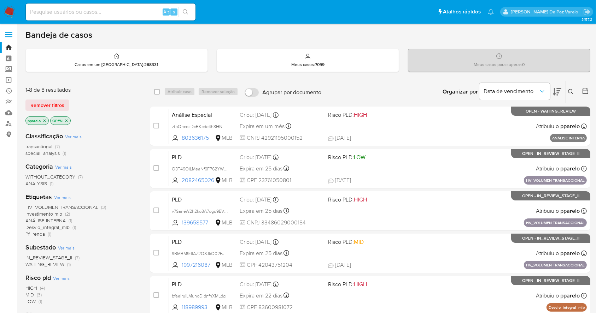
click at [571, 92] on icon at bounding box center [571, 92] width 6 height 6
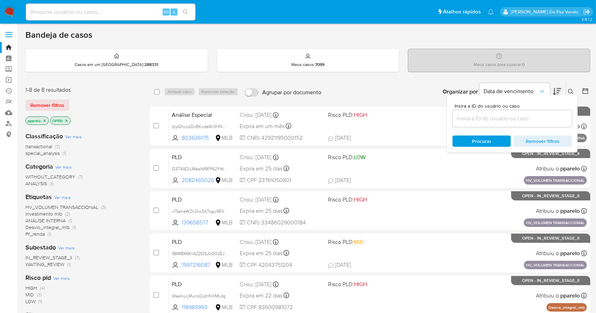
click at [497, 125] on div at bounding box center [511, 118] width 119 height 17
click at [501, 120] on input at bounding box center [511, 118] width 119 height 9
paste input "TnZhUu4kGIw7YkE6TUkXNAZS"
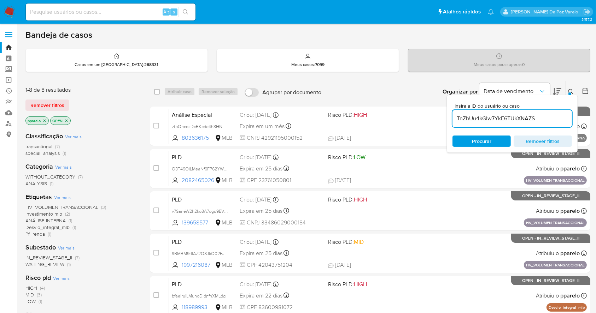
type input "TnZhUu4kGIw7YkE6TUkXNAZS"
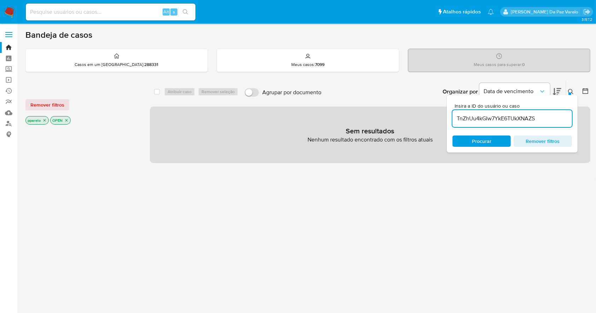
click at [48, 117] on div "pparelo" at bounding box center [36, 120] width 23 height 8
click at [40, 126] on div at bounding box center [81, 246] width 113 height 240
click at [45, 119] on icon "close-filter" at bounding box center [44, 120] width 4 height 4
click at [42, 120] on icon "close-filter" at bounding box center [42, 120] width 4 height 4
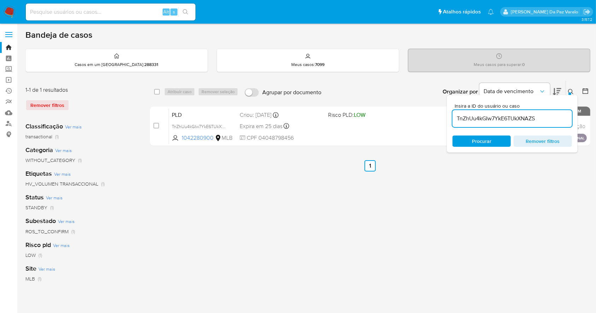
click at [571, 94] on icon at bounding box center [571, 92] width 6 height 6
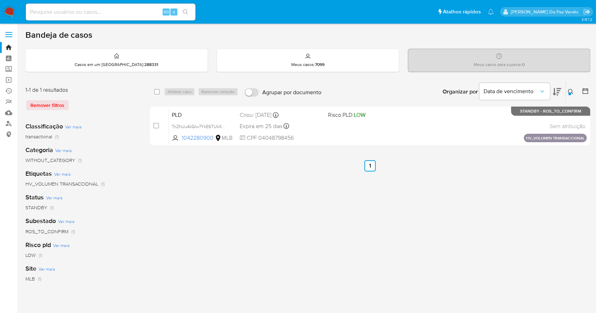
click at [571, 94] on icon at bounding box center [571, 92] width 6 height 6
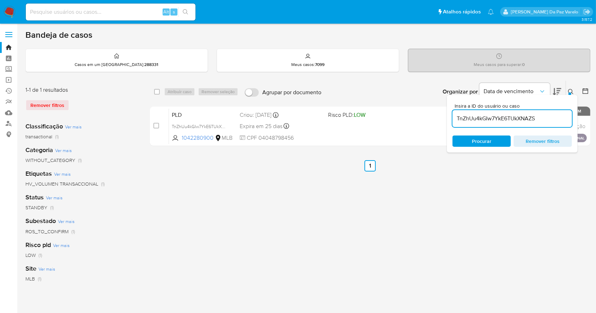
click at [557, 119] on input "TnZhUu4kGIw7YkE6TUkXNAZS" at bounding box center [511, 118] width 119 height 9
click at [158, 90] on input "checkbox" at bounding box center [157, 92] width 6 height 6
checkbox input "true"
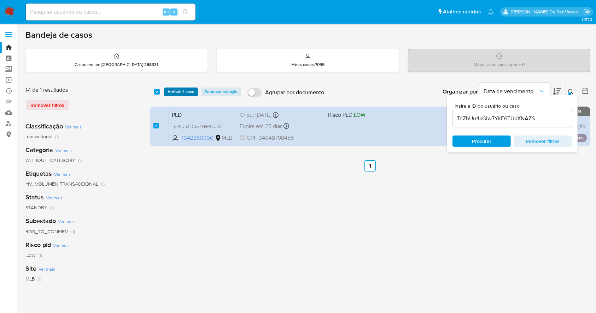
click at [175, 92] on span "Atribuir 1 caso" at bounding box center [180, 91] width 27 height 7
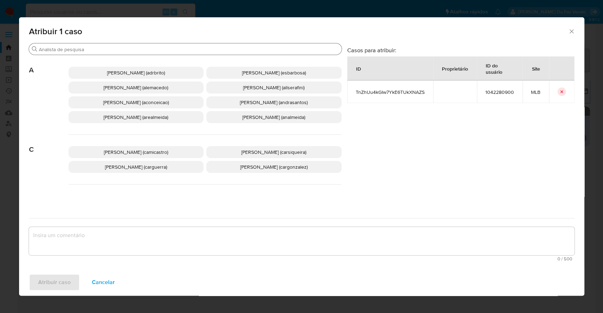
click at [182, 53] on div "Procurar" at bounding box center [185, 48] width 313 height 11
click at [184, 53] on div "Procurar" at bounding box center [185, 48] width 313 height 11
click at [184, 52] on input "Procurar" at bounding box center [189, 49] width 300 height 6
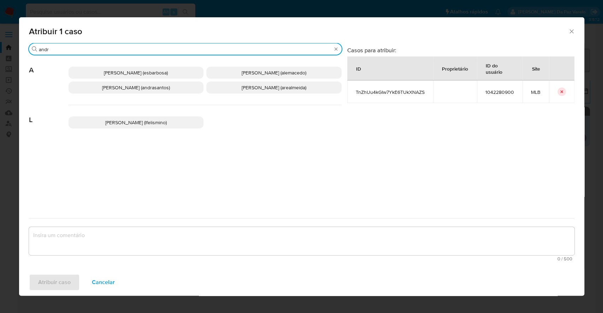
type input "andr"
click at [149, 89] on span "Andrea Aparecida Dos Santos Trinanes Barbosa (andrasantos)" at bounding box center [136, 87] width 68 height 7
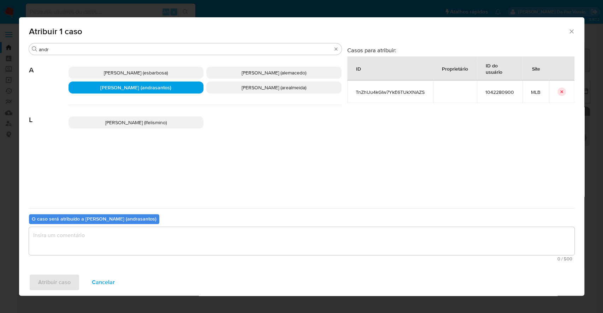
click at [133, 227] on textarea "assign-modal" at bounding box center [301, 241] width 545 height 28
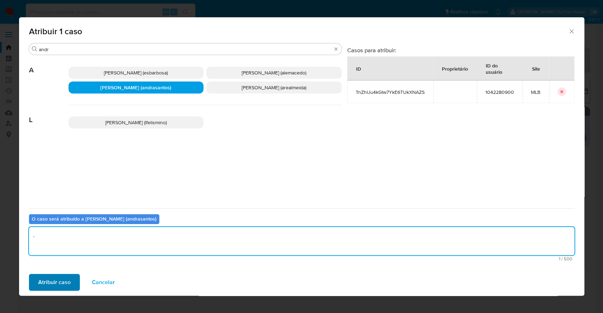
type textarea "."
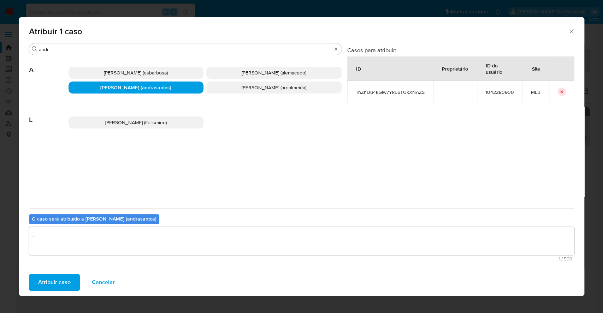
click at [47, 282] on span "Atribuir caso" at bounding box center [54, 283] width 32 height 16
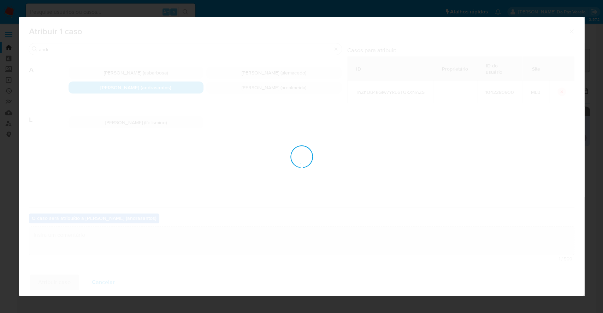
checkbox input "false"
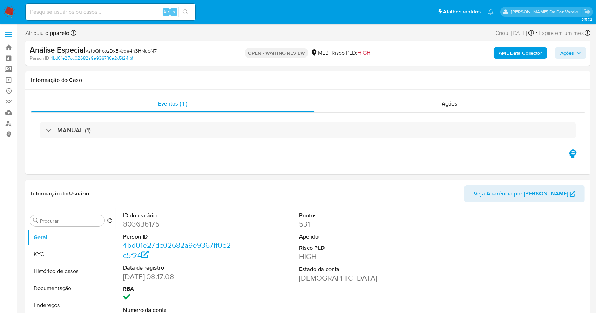
select select "10"
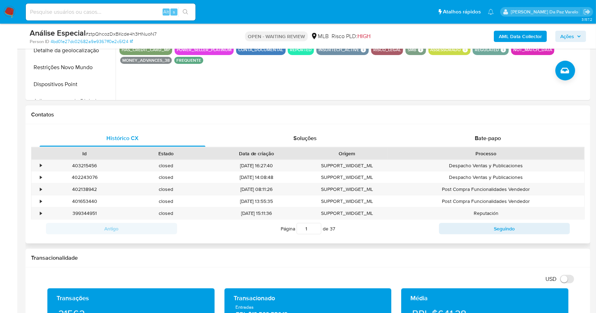
scroll to position [283, 0]
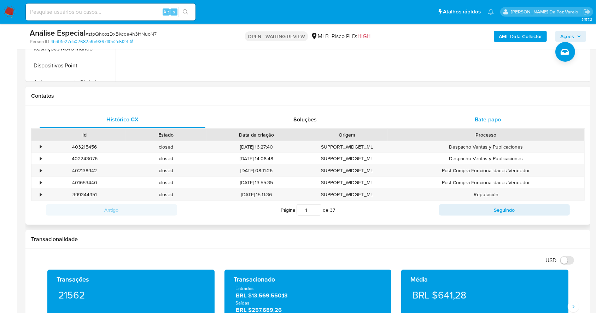
click at [495, 115] on div "Bate-papo" at bounding box center [488, 119] width 166 height 17
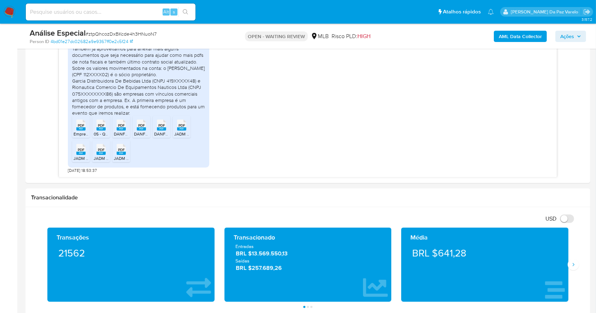
scroll to position [377, 0]
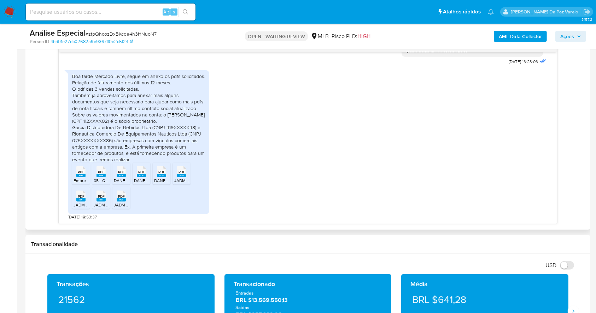
click at [141, 171] on span "PDF" at bounding box center [141, 172] width 7 height 5
click at [182, 176] on rect at bounding box center [181, 175] width 9 height 3
click at [80, 202] on icon "PDF" at bounding box center [80, 196] width 9 height 12
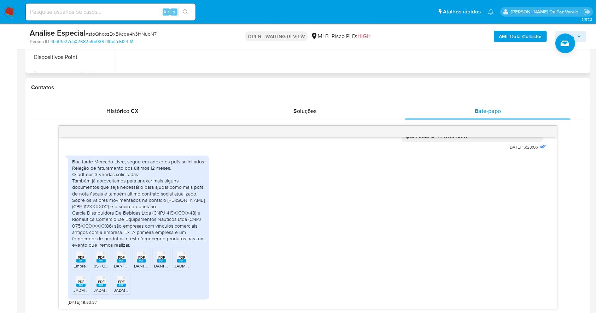
scroll to position [385, 0]
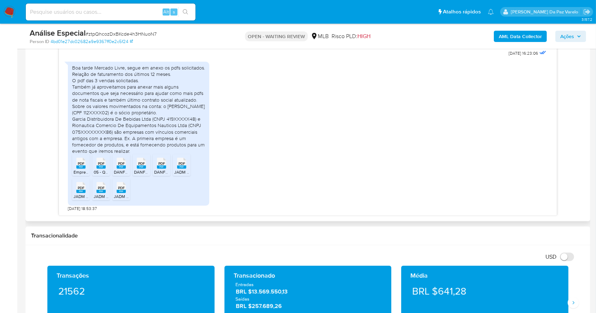
click at [101, 191] on rect at bounding box center [100, 191] width 9 height 3
click at [120, 191] on rect at bounding box center [121, 191] width 9 height 3
click at [119, 81] on div "Boa tarde Mercado Livre, segue em anexo os pdfs solicitados. Relação de faturam…" at bounding box center [138, 110] width 133 height 90
click at [110, 87] on div "Boa tarde Mercado Livre, segue em anexo os pdfs solicitados. Relação de faturam…" at bounding box center [138, 110] width 133 height 90
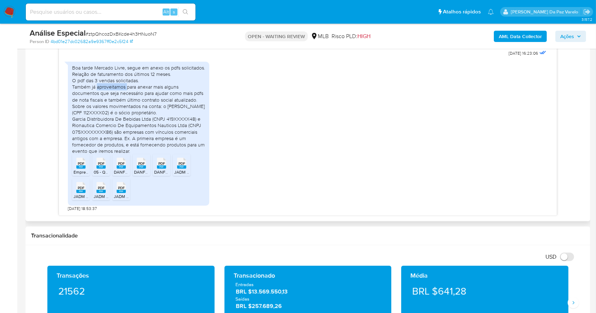
click at [110, 87] on div "Boa tarde Mercado Livre, segue em anexo os pdfs solicitados. Relação de faturam…" at bounding box center [138, 110] width 133 height 90
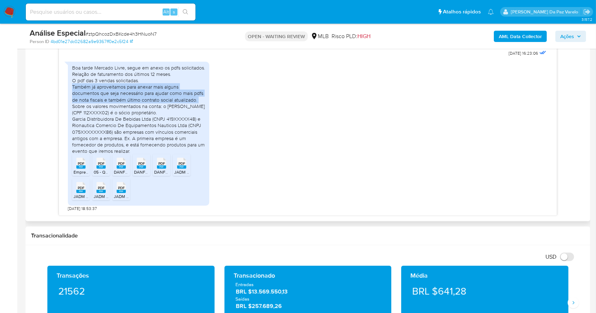
click at [110, 87] on div "Boa tarde Mercado Livre, segue em anexo os pdfs solicitados. Relação de faturam…" at bounding box center [138, 110] width 133 height 90
click at [105, 92] on div "Boa tarde Mercado Livre, segue em anexo os pdfs solicitados. Relação de faturam…" at bounding box center [138, 110] width 133 height 90
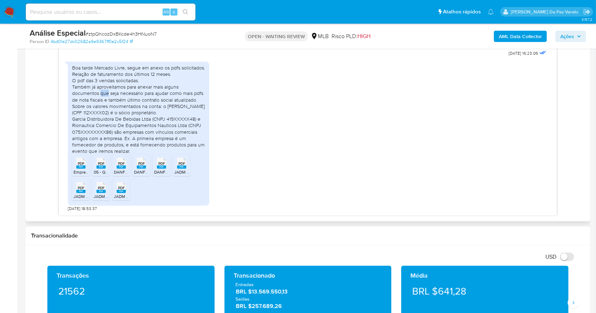
click at [105, 92] on div "Boa tarde Mercado Livre, segue em anexo os pdfs solicitados. Relação de faturam…" at bounding box center [138, 110] width 133 height 90
click at [96, 98] on div "Boa tarde Mercado Livre, segue em anexo os pdfs solicitados. Relação de faturam…" at bounding box center [138, 110] width 133 height 90
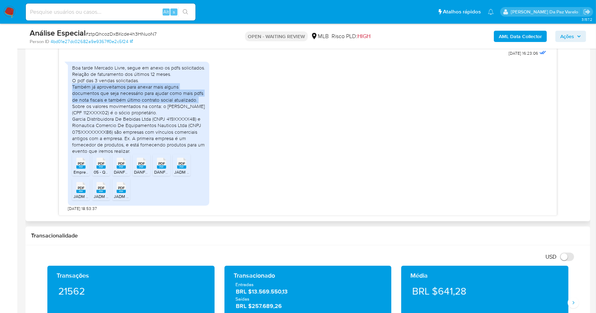
click at [96, 98] on div "Boa tarde Mercado Livre, segue em anexo os pdfs solicitados. Relação de faturam…" at bounding box center [138, 110] width 133 height 90
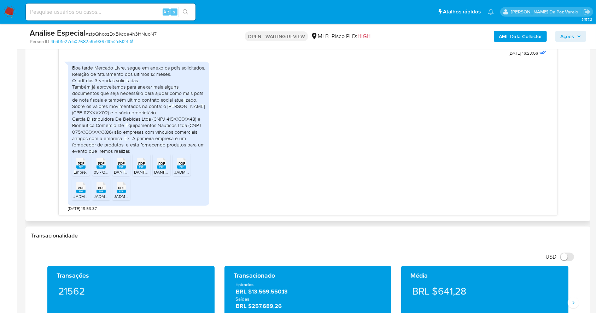
click at [99, 105] on div "Boa tarde Mercado Livre, segue em anexo os pdfs solicitados. Relação de faturam…" at bounding box center [138, 110] width 133 height 90
click at [75, 66] on div "Boa tarde Mercado Livre, segue em anexo os pdfs solicitados. Relação de faturam…" at bounding box center [138, 110] width 133 height 90
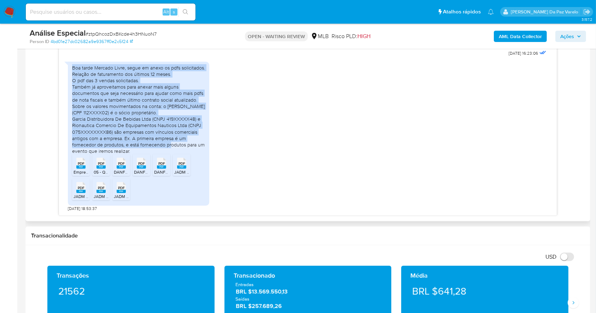
drag, startPoint x: 75, startPoint y: 66, endPoint x: 133, endPoint y: 148, distance: 100.0
click at [133, 148] on div "Boa tarde Mercado Livre, segue em anexo os pdfs solicitados. Relação de faturam…" at bounding box center [138, 110] width 133 height 90
copy div "Boa tarde Mercado Livre, segue em anexo os pdfs solicitados. Relação de faturam…"
click at [571, 36] on span "Ações" at bounding box center [567, 36] width 14 height 11
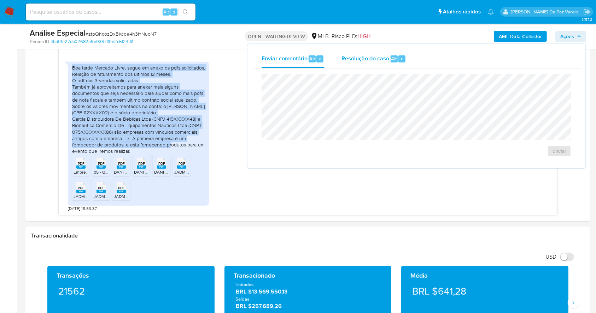
click at [395, 59] on span "Alt" at bounding box center [394, 58] width 6 height 7
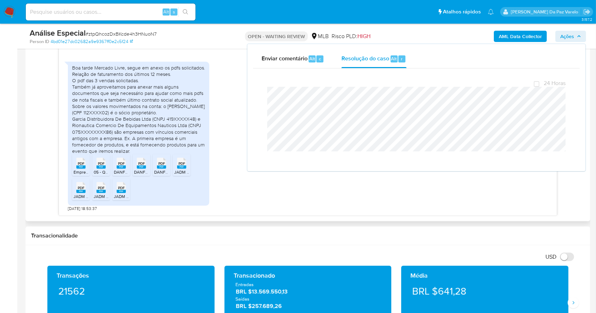
click at [218, 86] on div "Boa tarde Mercado Livre, segue em anexo os pdfs solicitados. Relação de faturam…" at bounding box center [307, 135] width 479 height 154
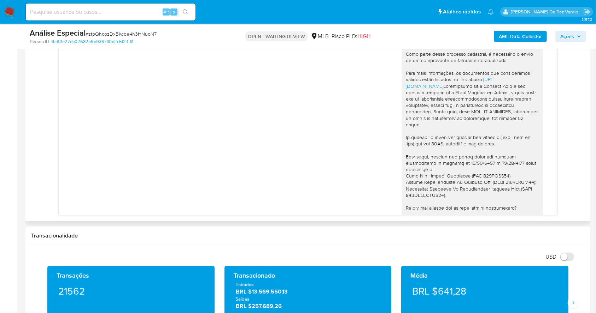
scroll to position [0, 0]
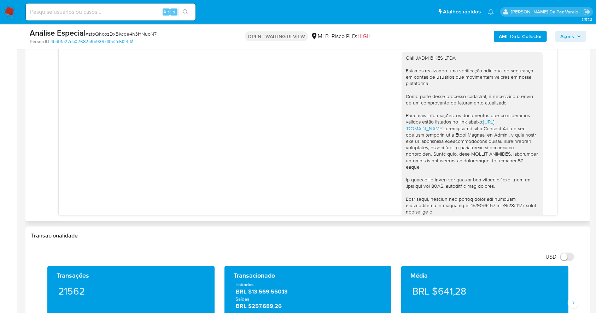
click at [289, 151] on div "Olá! JADM BIKES LTDA Estamos realizando uma verificação adicional de segurança …" at bounding box center [307, 192] width 479 height 290
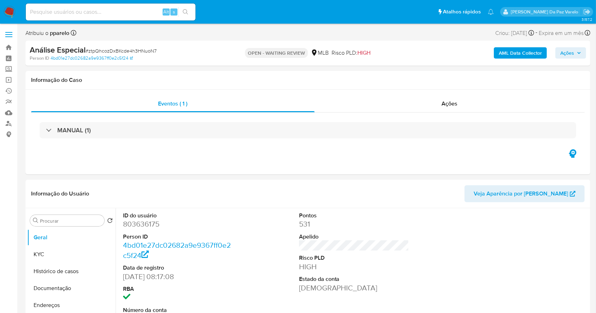
click at [112, 48] on span "# ztpQhcozDxBKcde4h3HNuoN7" at bounding box center [120, 50] width 71 height 7
copy span "ztpQhcozDxBKcde4h3HNuoN7"
click at [8, 10] on img at bounding box center [10, 12] width 12 height 12
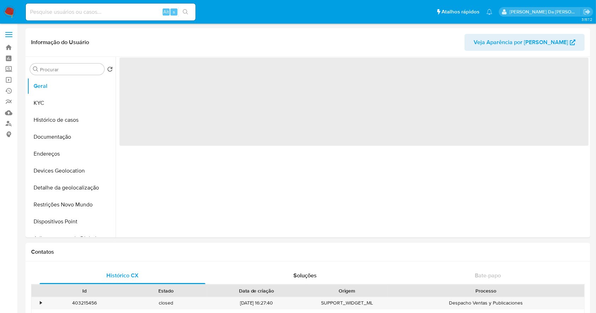
select select "10"
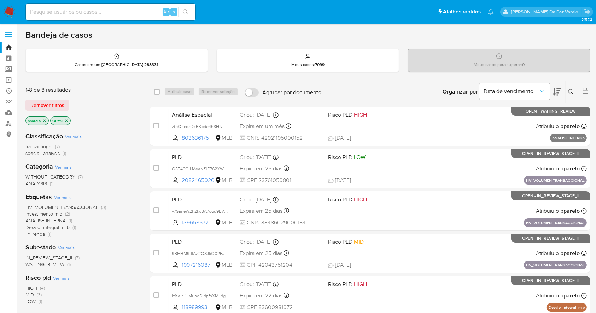
click at [568, 90] on button at bounding box center [572, 92] width 12 height 8
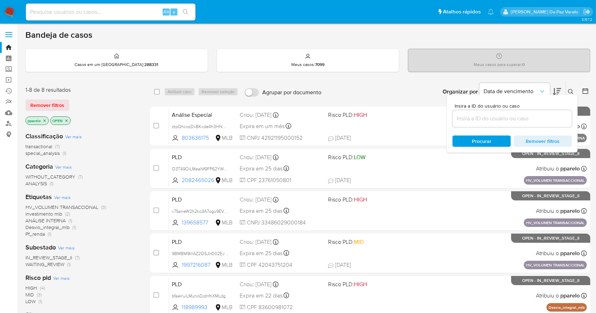
click at [571, 91] on icon at bounding box center [571, 92] width 6 height 6
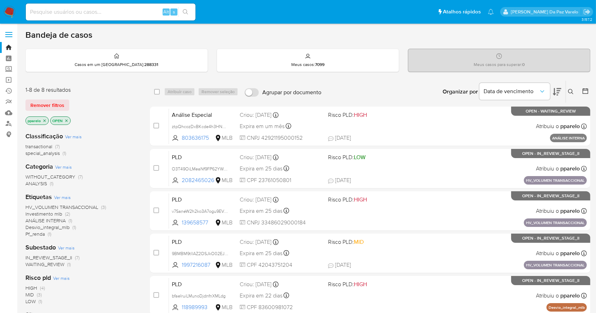
click at [571, 91] on icon at bounding box center [571, 92] width 6 height 6
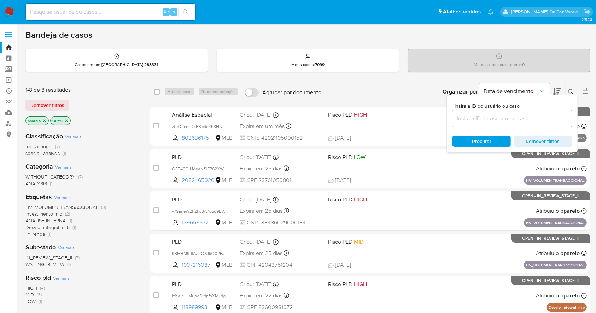
click at [525, 119] on input at bounding box center [511, 118] width 119 height 9
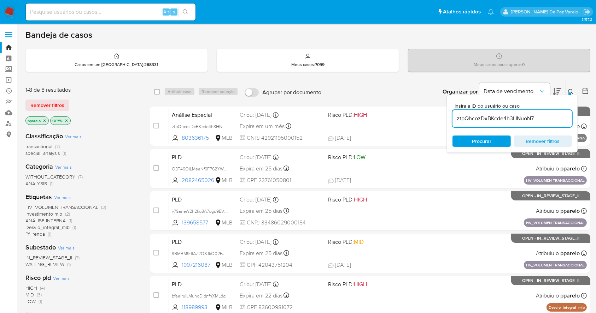
type input "ztpQhcozDxBKcde4h3HNuoN7"
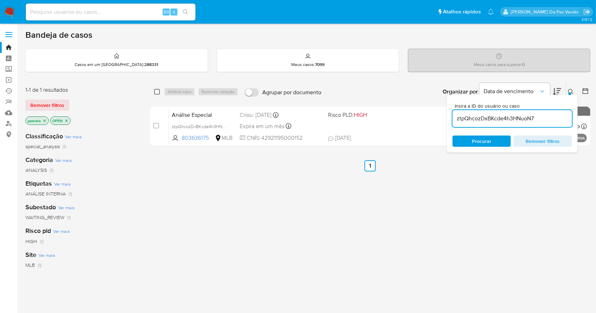
click at [158, 94] on input "checkbox" at bounding box center [157, 92] width 6 height 6
checkbox input "true"
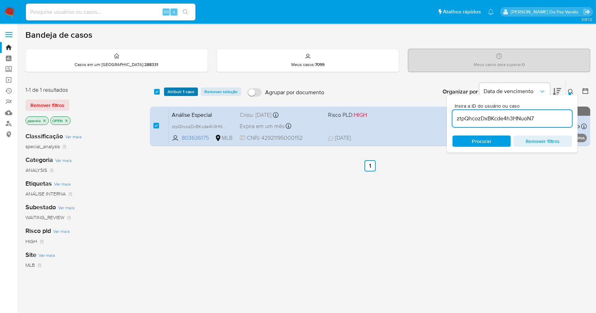
click at [176, 94] on span "Atribuir 1 caso" at bounding box center [180, 91] width 27 height 7
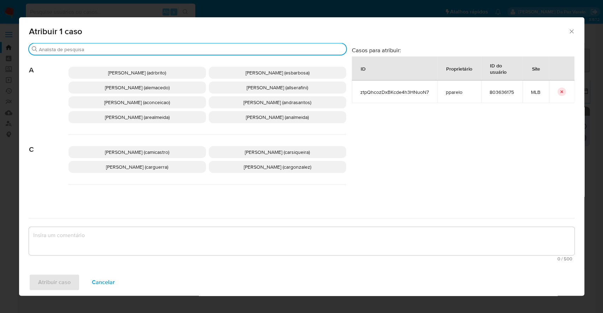
click at [189, 49] on input "Procurar" at bounding box center [191, 49] width 305 height 6
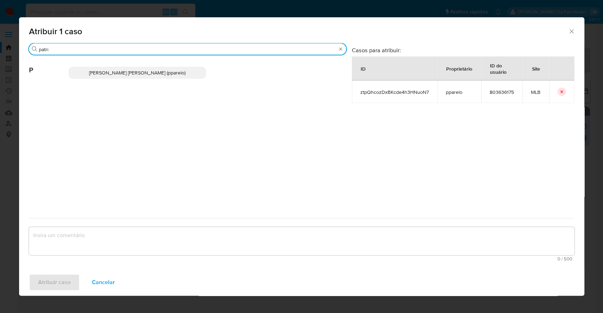
type input "patri"
click at [177, 71] on span "Patricia Aparecida Da Paz Varelo (pparelo)" at bounding box center [137, 72] width 96 height 7
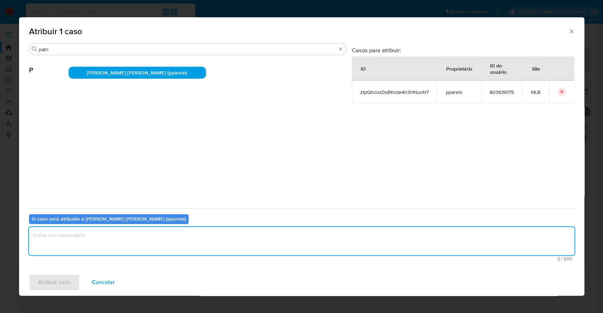
click at [94, 244] on textarea "assign-modal" at bounding box center [301, 241] width 545 height 28
type textarea "."
click at [54, 283] on span "Atribuir caso" at bounding box center [54, 283] width 32 height 16
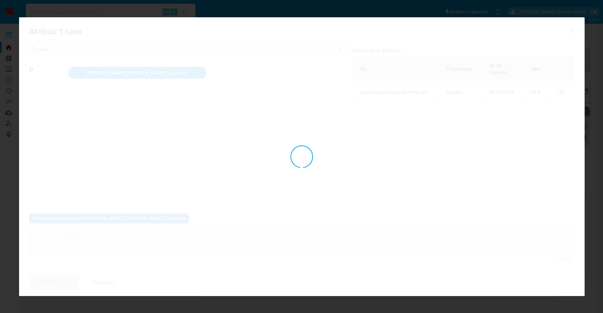
checkbox input "false"
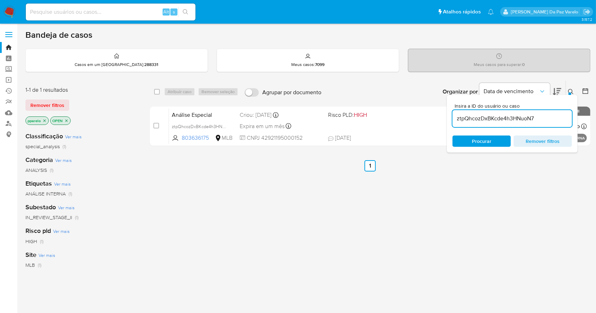
click at [570, 90] on icon at bounding box center [571, 92] width 6 height 6
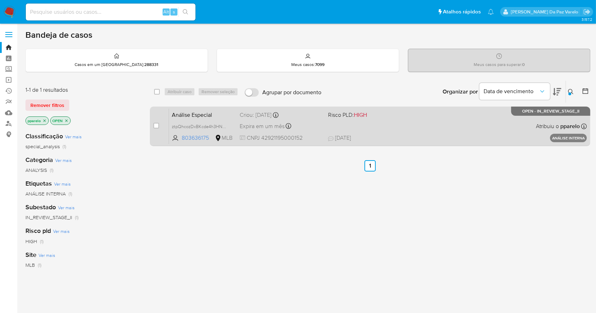
click at [517, 118] on div "Análise Especial ztpQhcozDxBKcde4h3HNuoN7 803636175 MLB Risco PLD: HIGH Criou: …" at bounding box center [378, 126] width 418 height 36
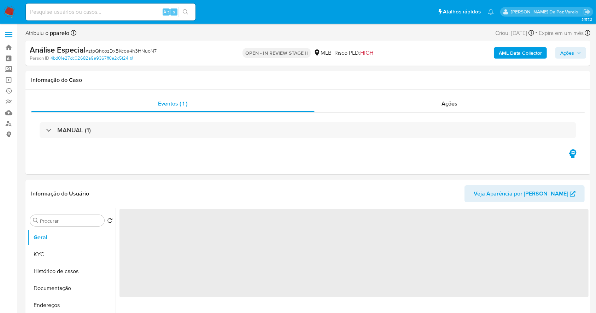
click at [570, 56] on span "Ações" at bounding box center [567, 52] width 14 height 11
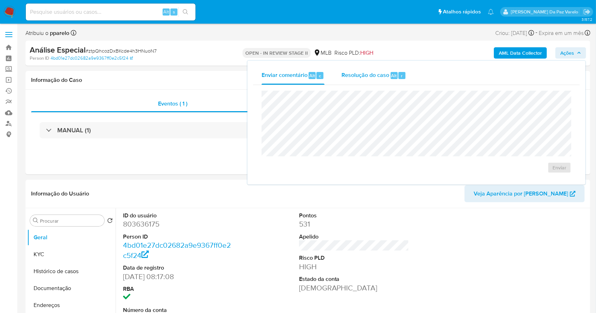
select select "10"
click at [357, 72] on span "Resolução do caso" at bounding box center [365, 75] width 48 height 8
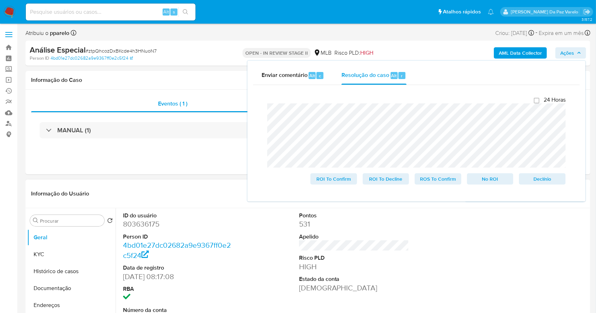
click at [148, 228] on dd "803636175" at bounding box center [178, 224] width 110 height 10
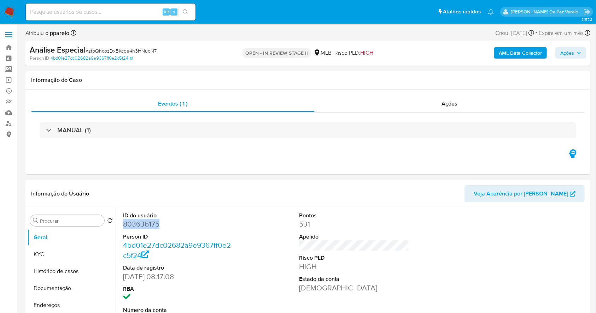
click at [147, 228] on dd "803636175" at bounding box center [178, 224] width 110 height 10
copy dd "803636175"
click at [561, 54] on span "Ações" at bounding box center [567, 52] width 14 height 11
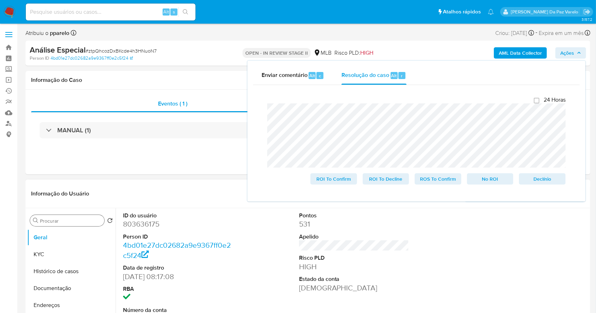
click at [94, 224] on input "Procurar" at bounding box center [70, 221] width 61 height 6
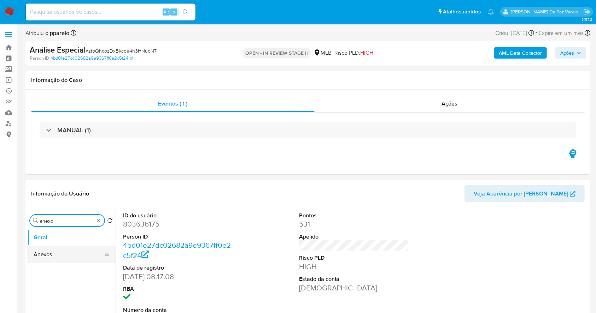
type input "anexo"
click at [67, 253] on button "Anexos" at bounding box center [68, 254] width 83 height 17
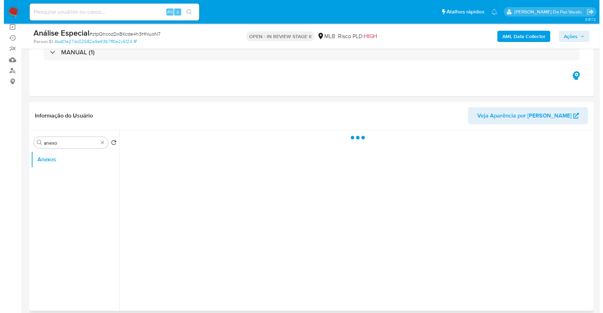
scroll to position [94, 0]
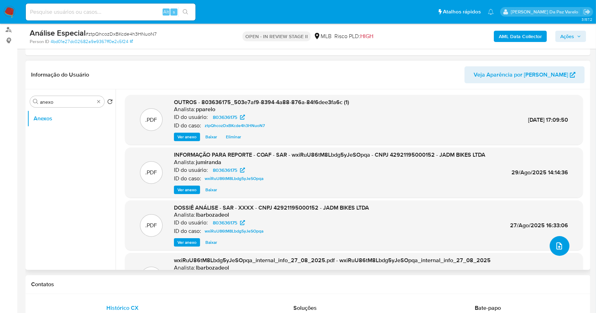
click at [551, 244] on button "upload-file" at bounding box center [559, 246] width 20 height 20
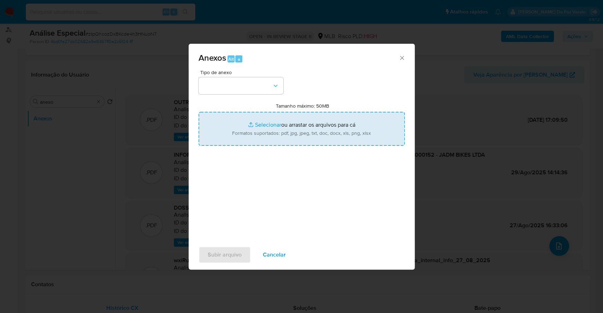
click at [270, 126] on input "Tamanho máximo: 50MB Selecionar arquivos" at bounding box center [302, 129] width 206 height 34
type input "C:\fakepath\screencapture-mercadolibre-atlassian-net-servicedesk-customer-porta…"
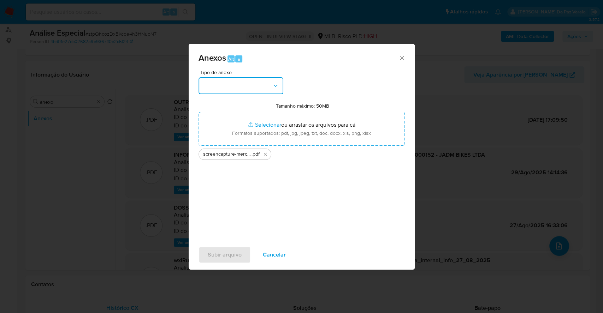
click at [250, 88] on button "button" at bounding box center [241, 85] width 85 height 17
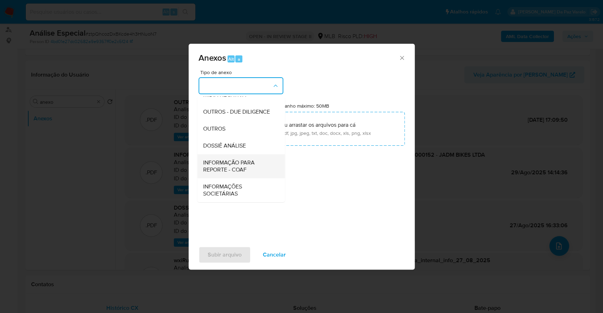
scroll to position [108, 0]
click at [219, 120] on div "OUTROS - DUE DILIGENCE" at bounding box center [239, 112] width 72 height 17
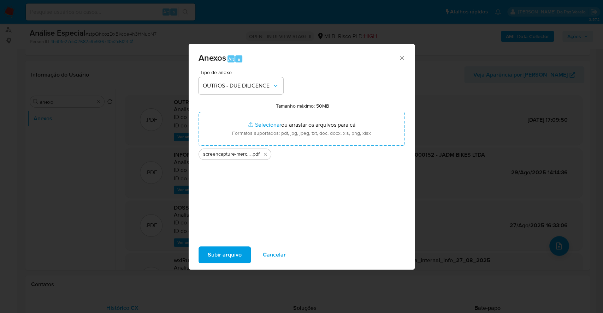
click at [215, 75] on span "Tipo de anexo" at bounding box center [242, 72] width 85 height 5
click at [216, 83] on span "OUTROS - DUE DILIGENCE" at bounding box center [237, 85] width 69 height 7
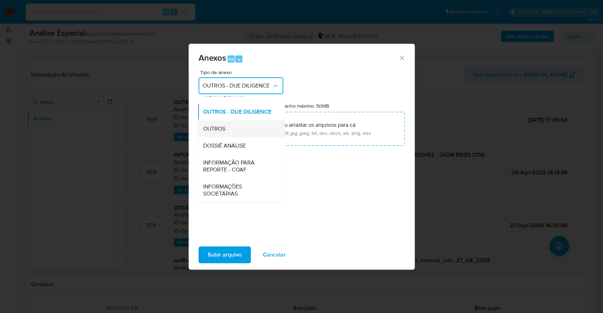
click at [217, 128] on span "OUTROS" at bounding box center [214, 128] width 22 height 7
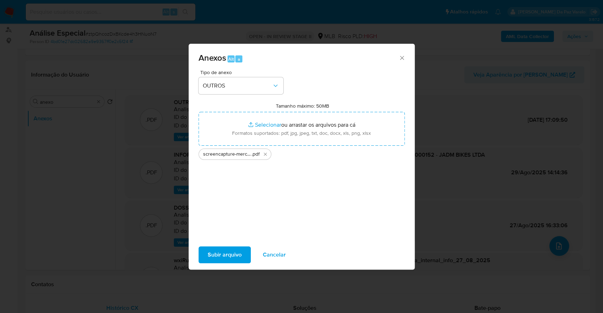
click at [236, 253] on span "Subir arquivo" at bounding box center [225, 255] width 34 height 16
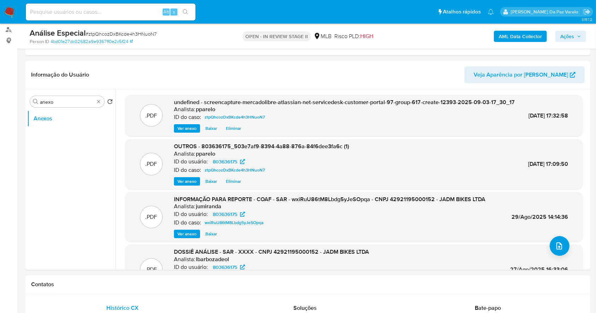
click at [569, 40] on span "Ações" at bounding box center [567, 36] width 14 height 11
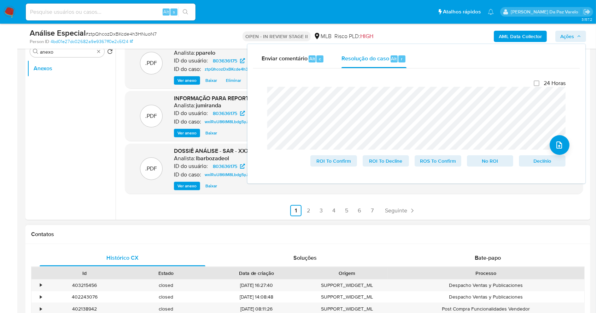
scroll to position [141, 0]
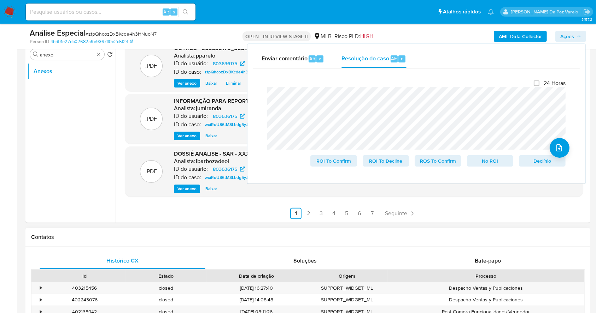
click at [425, 228] on div "Contatos" at bounding box center [307, 237] width 564 height 19
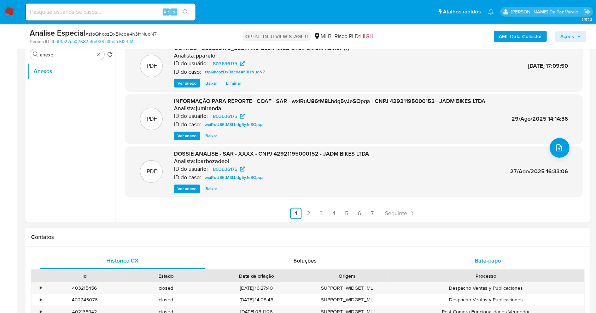
click at [491, 258] on span "Bate-papo" at bounding box center [487, 261] width 26 height 8
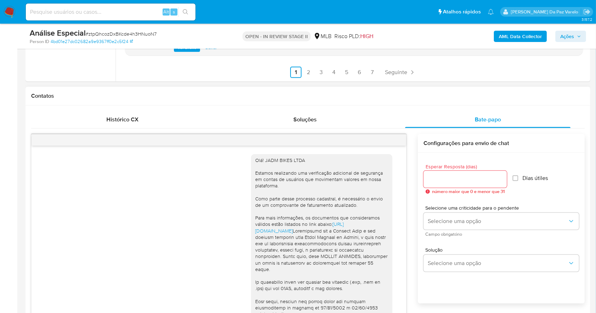
scroll to position [608, 0]
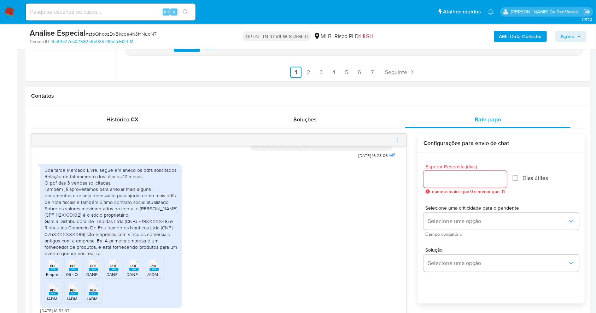
drag, startPoint x: 97, startPoint y: 247, endPoint x: 106, endPoint y: 252, distance: 10.1
click at [106, 252] on div "Boa tarde Mercado Livre, segue em anexo os pdfs solicitados. Relação de faturam…" at bounding box center [111, 212] width 133 height 90
copy div "e está fornecendo produtos para um evento que iremos realizar."
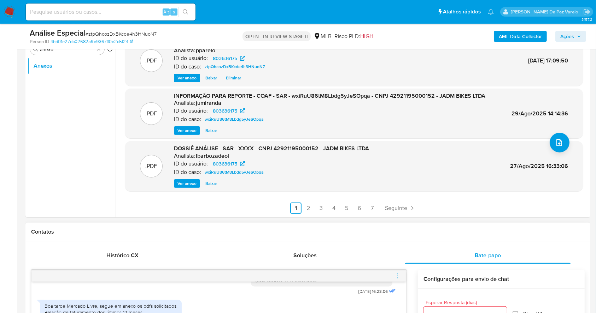
scroll to position [0, 0]
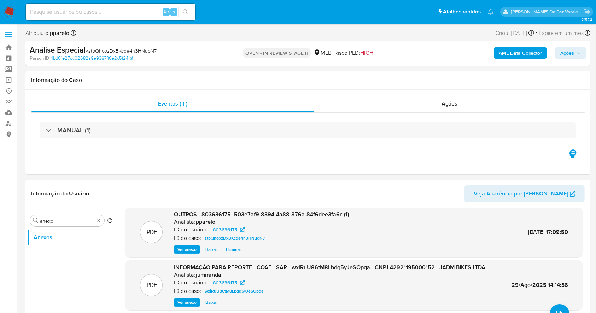
click at [574, 56] on span "Ações" at bounding box center [570, 53] width 21 height 10
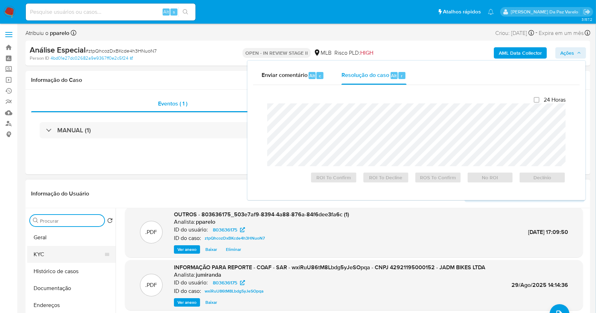
click at [48, 257] on button "KYC" at bounding box center [68, 254] width 83 height 17
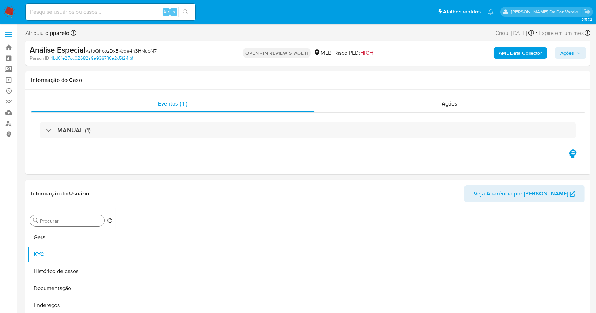
scroll to position [47, 0]
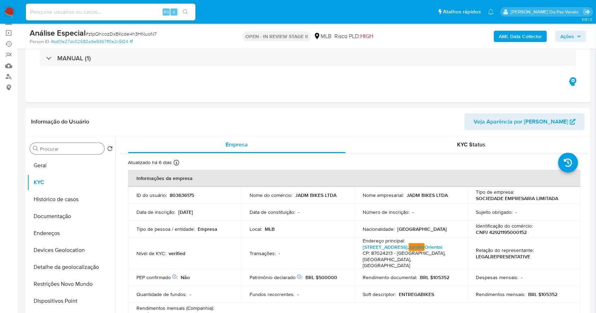
click at [568, 42] on div "AML Data Collector Ações" at bounding box center [493, 36] width 183 height 17
click at [567, 35] on span "Ações" at bounding box center [567, 36] width 14 height 11
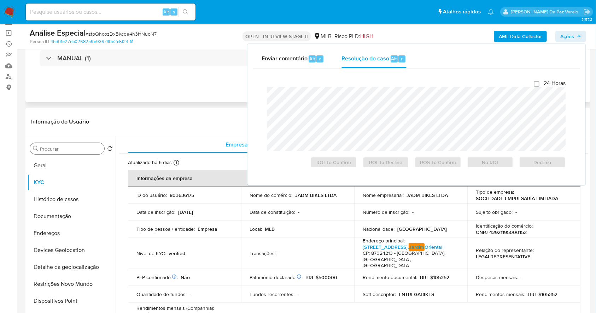
click at [205, 75] on div "MANUAL (1)" at bounding box center [307, 58] width 553 height 35
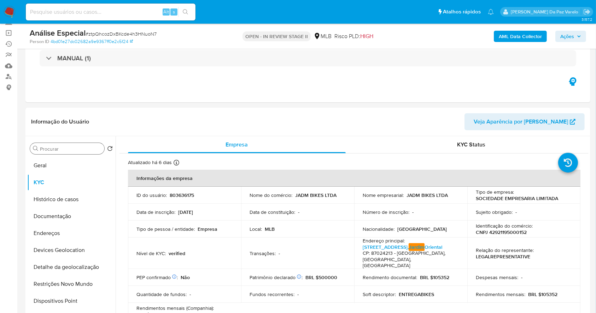
click at [557, 34] on button "Ações" at bounding box center [570, 36] width 31 height 11
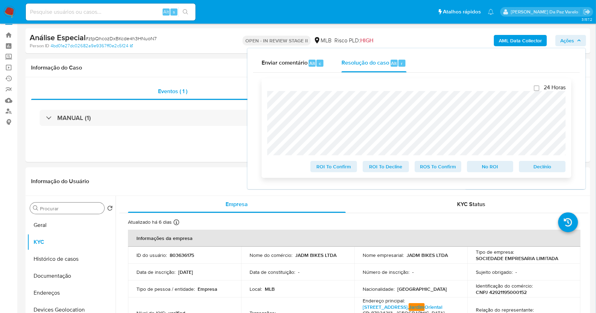
scroll to position [0, 0]
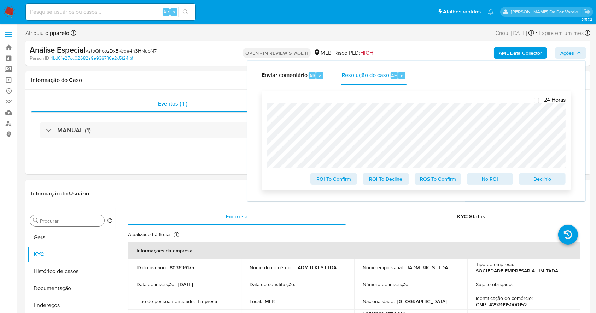
click at [494, 181] on span "No ROI" at bounding box center [490, 179] width 37 height 10
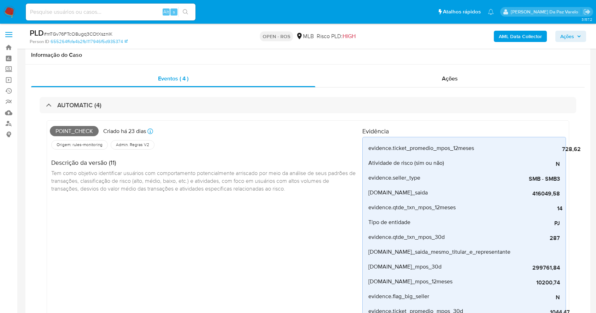
select select "10"
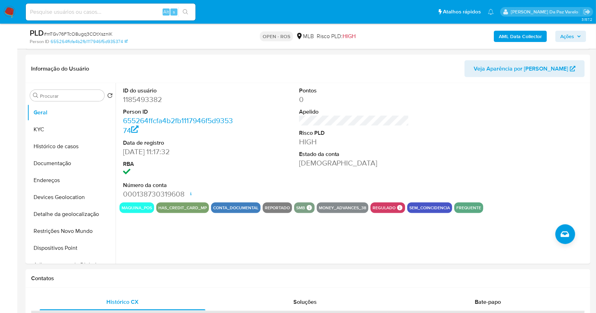
scroll to position [942, 0]
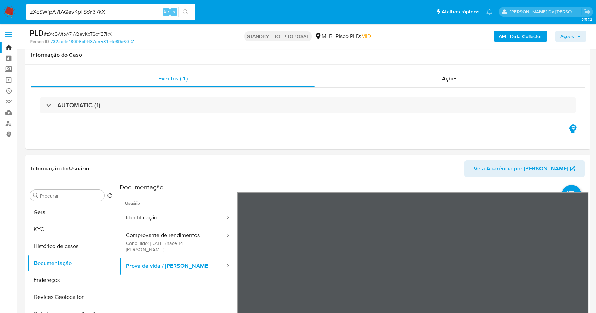
select select "10"
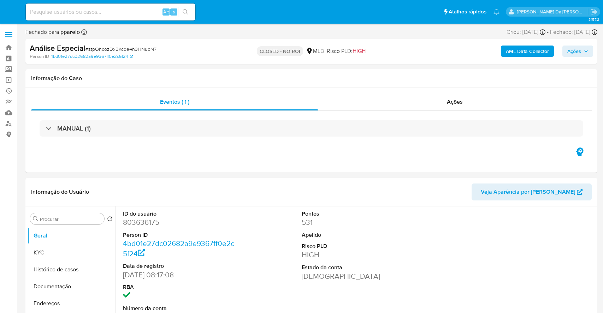
select select "10"
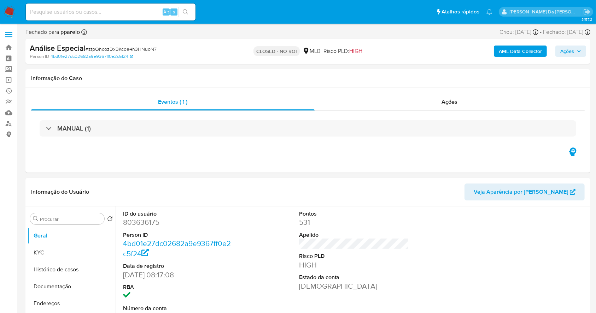
click at [568, 55] on span "Ações" at bounding box center [567, 51] width 14 height 11
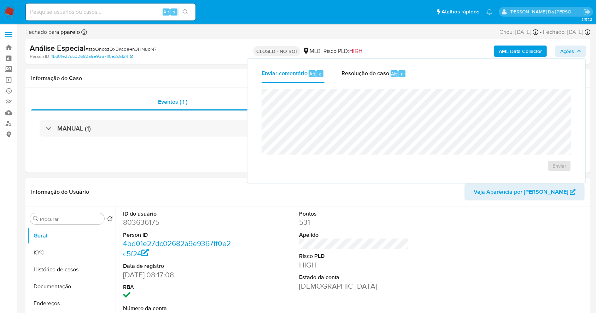
click at [254, 55] on p "CLOSED - NO ROI" at bounding box center [276, 51] width 46 height 10
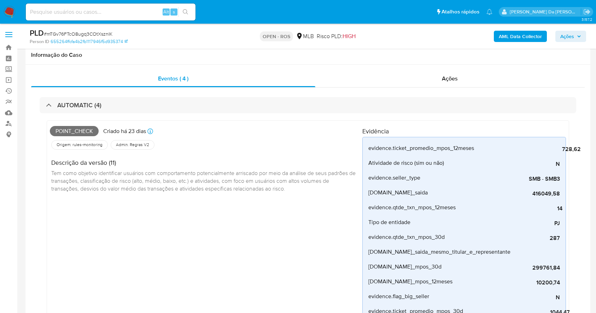
select select "10"
